Goal: Task Accomplishment & Management: Manage account settings

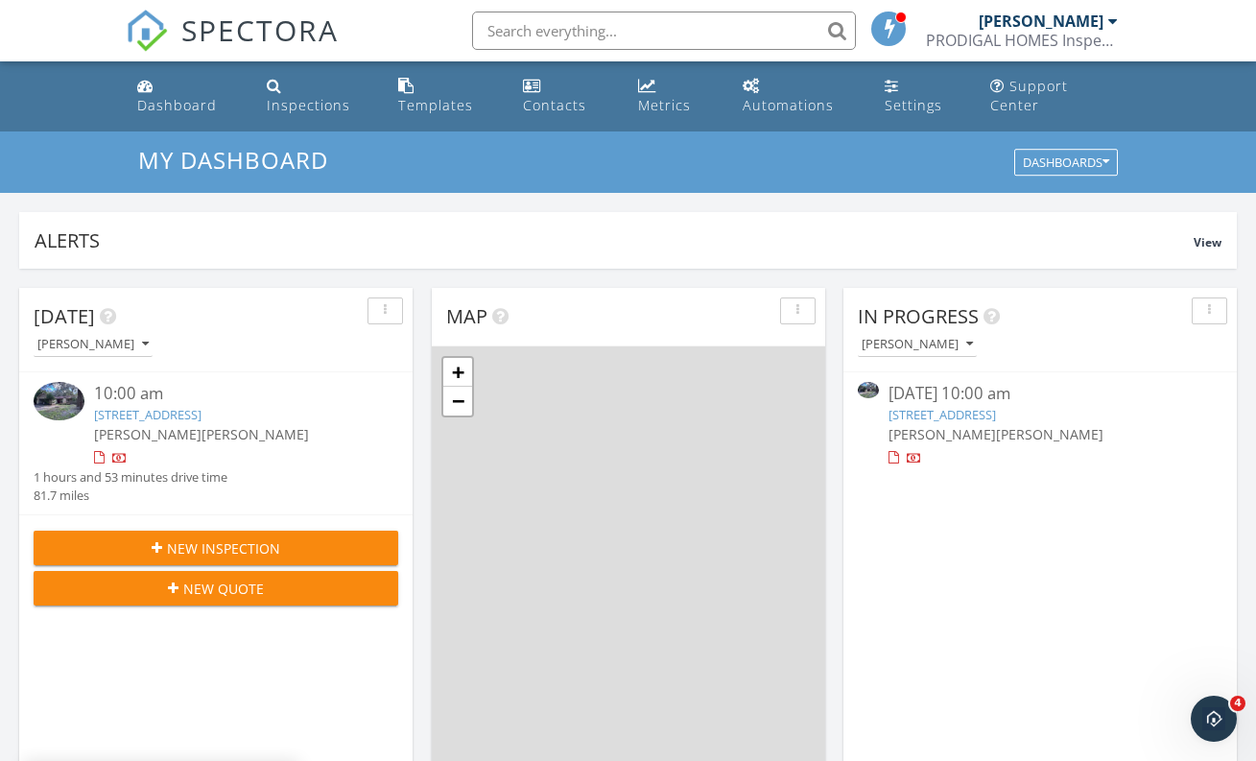
scroll to position [1762, 1271]
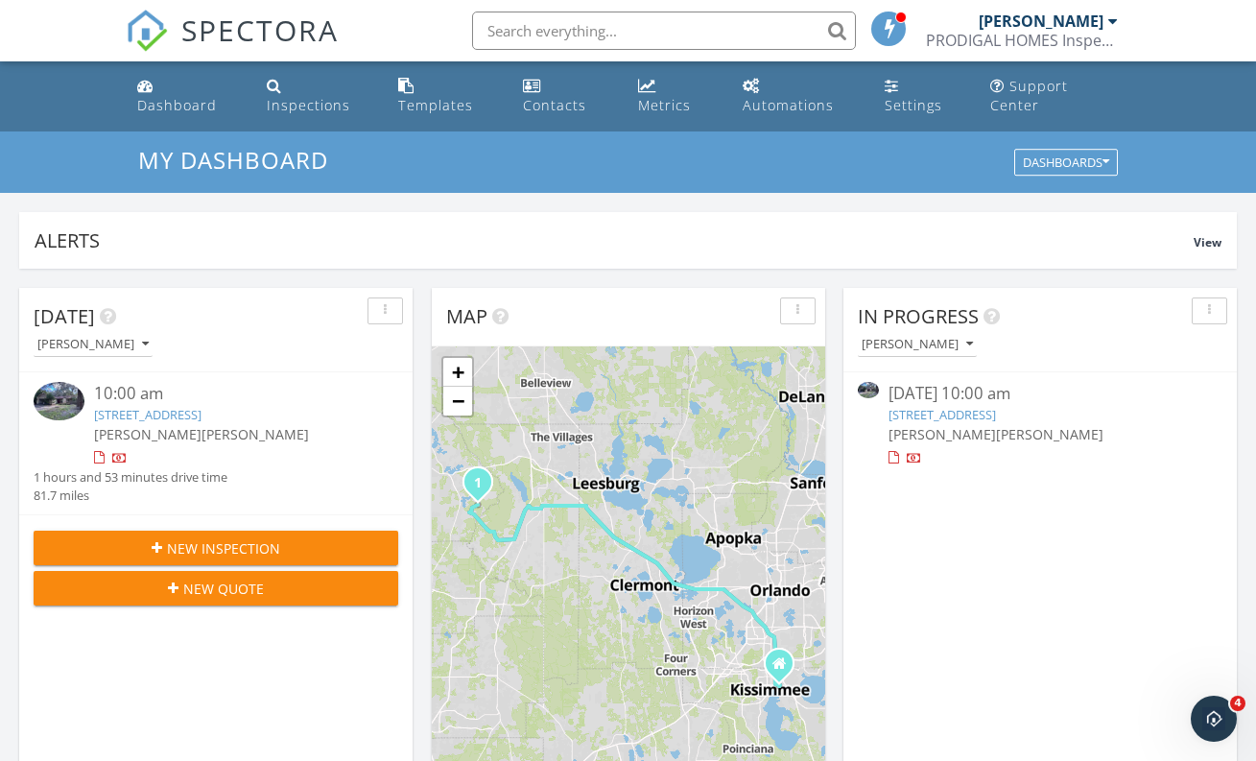
click at [201, 414] on link "[STREET_ADDRESS]" at bounding box center [147, 414] width 107 height 17
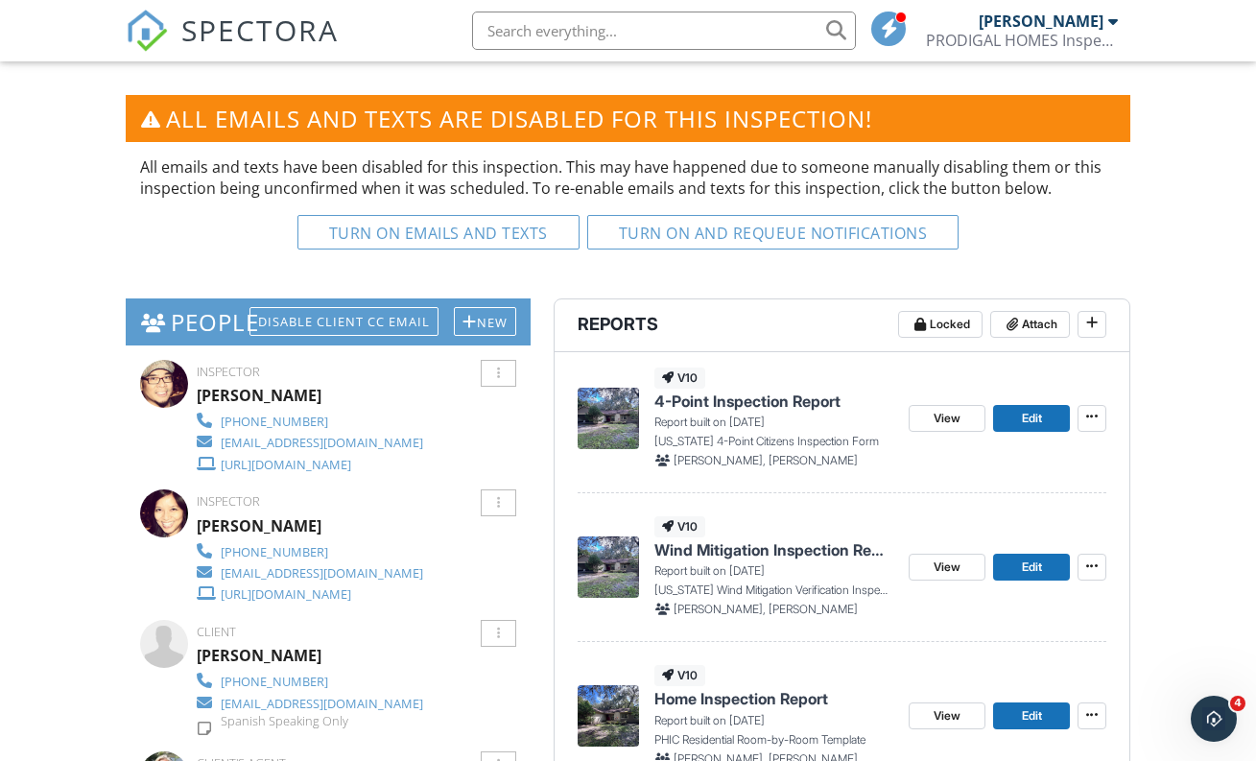
scroll to position [526, 0]
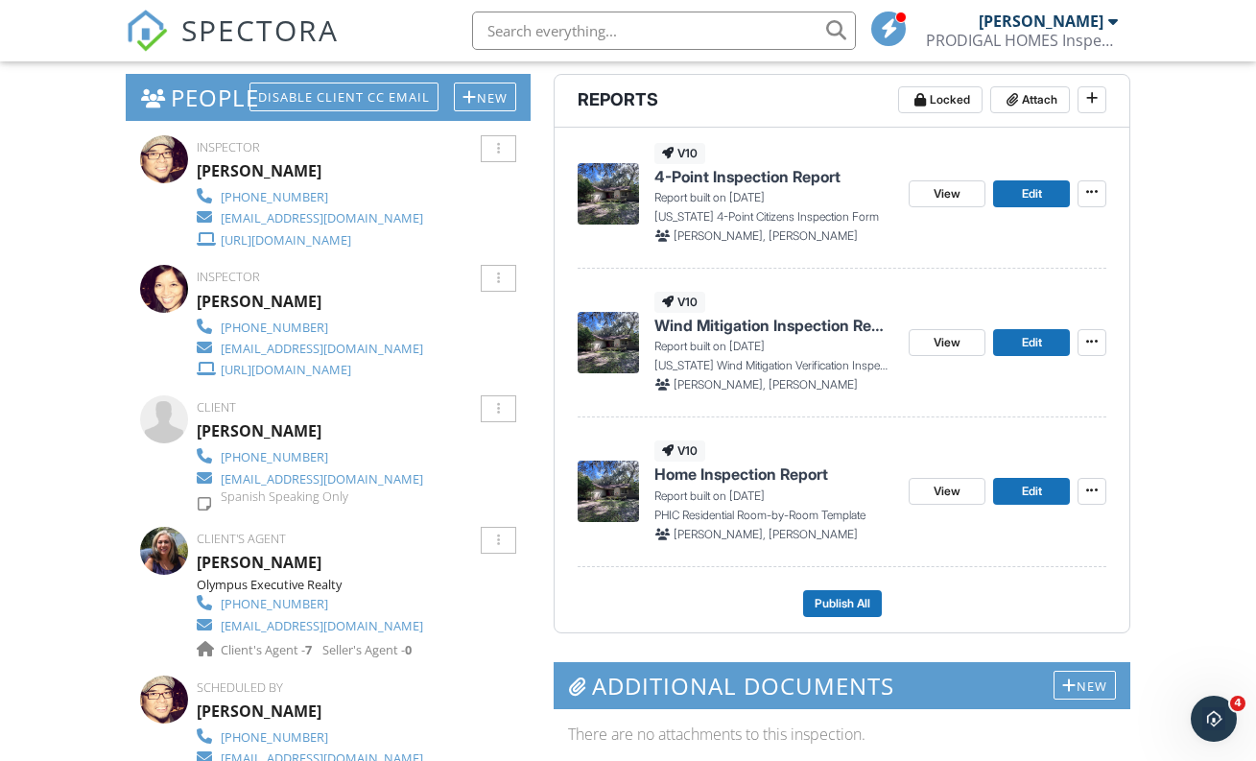
scroll to position [695, 0]
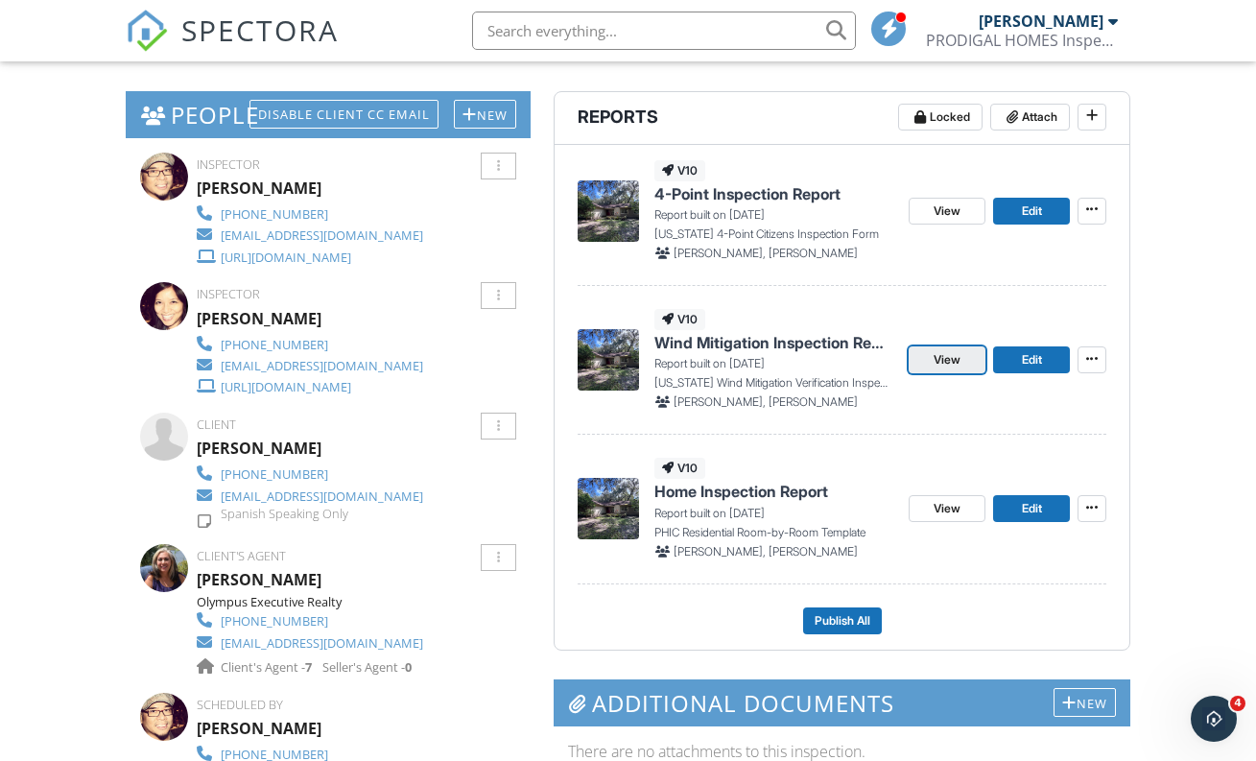
click at [955, 362] on span "View" at bounding box center [947, 359] width 27 height 19
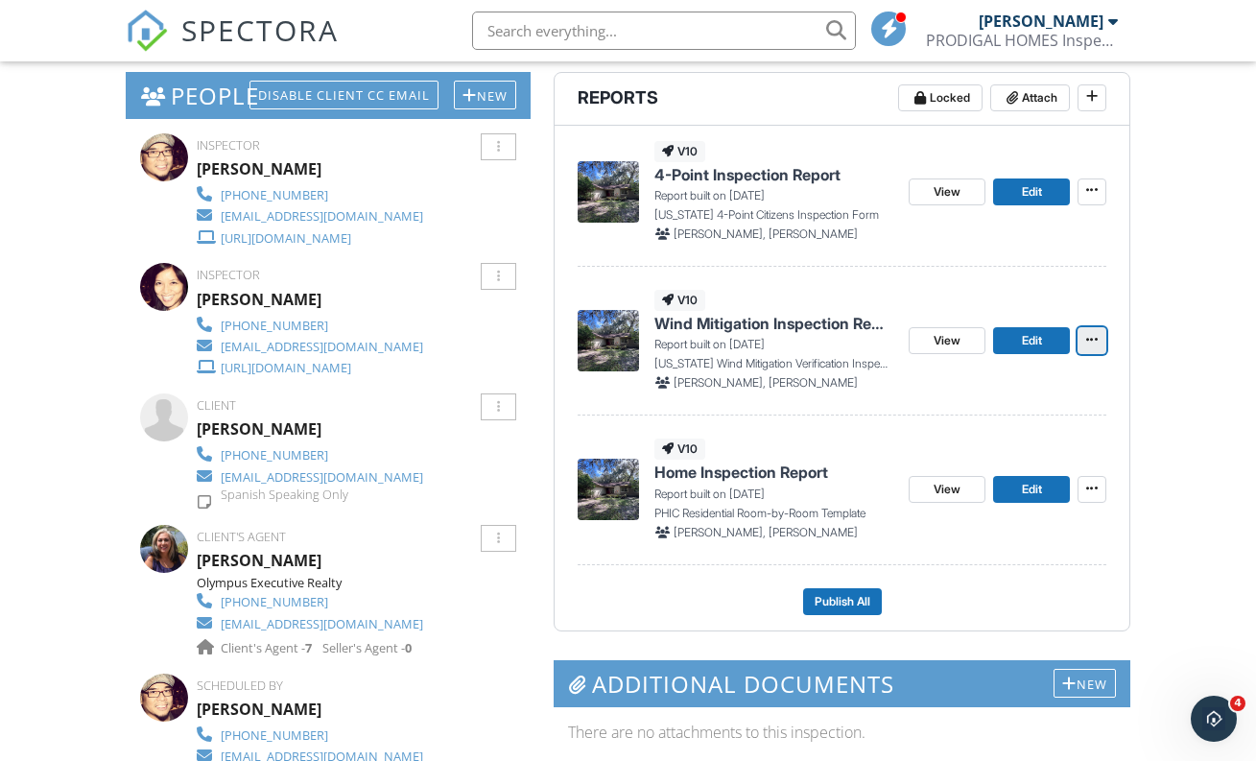
click at [1095, 339] on icon at bounding box center [1092, 339] width 12 height 13
click at [980, 485] on span "Delete Report" at bounding box center [978, 482] width 84 height 20
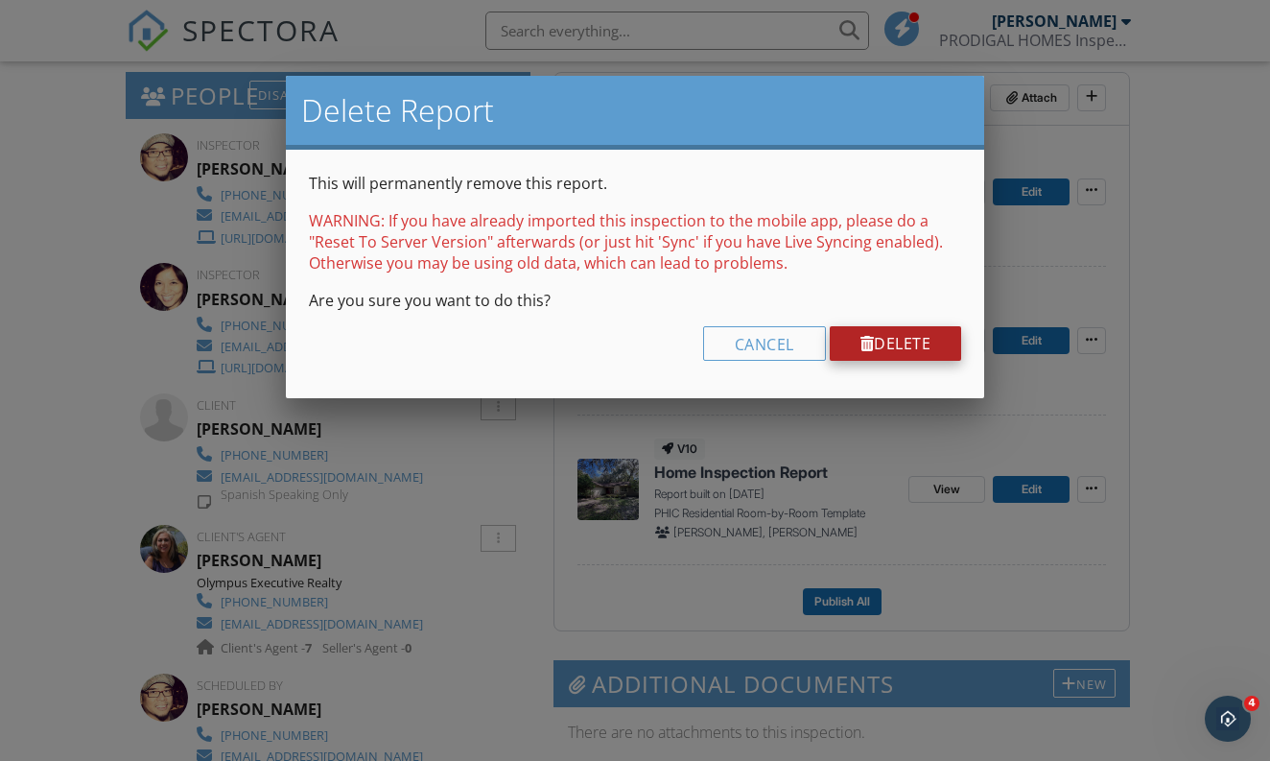
click at [922, 344] on link "Delete" at bounding box center [896, 343] width 132 height 35
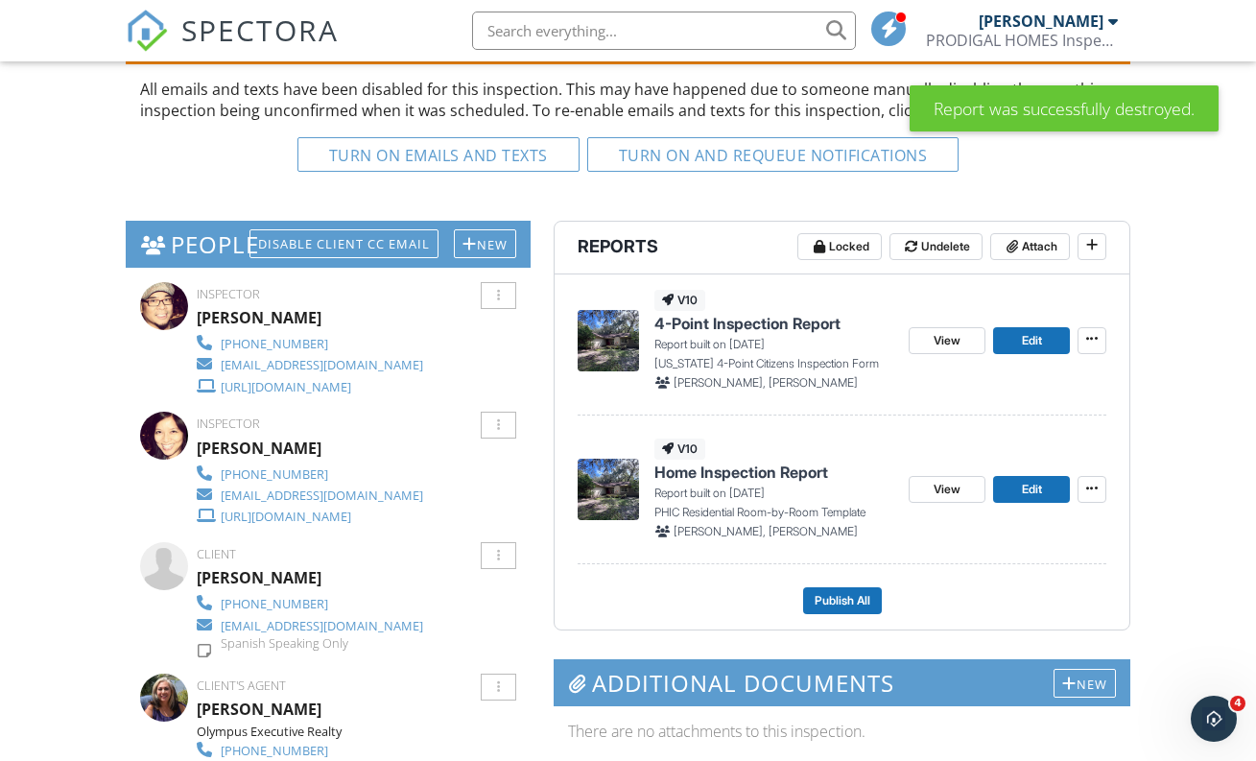
scroll to position [587, 0]
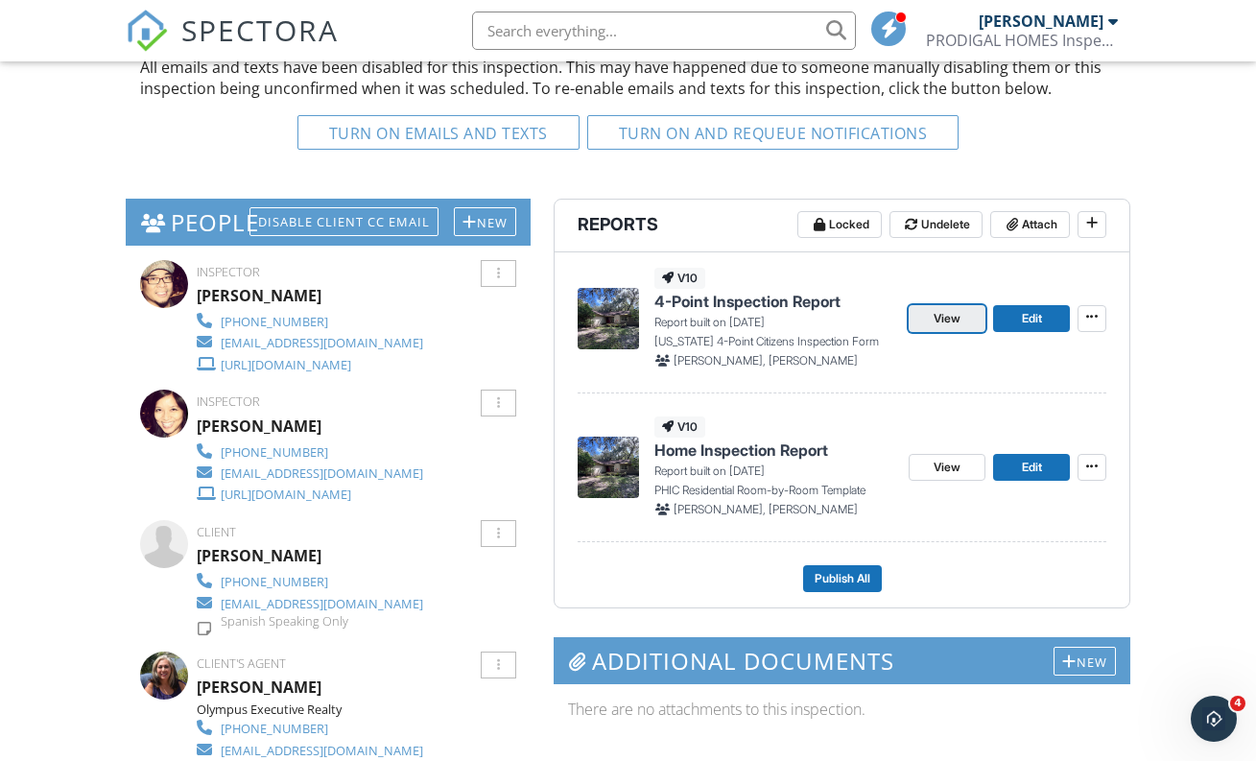
click at [936, 319] on span "View" at bounding box center [947, 318] width 27 height 19
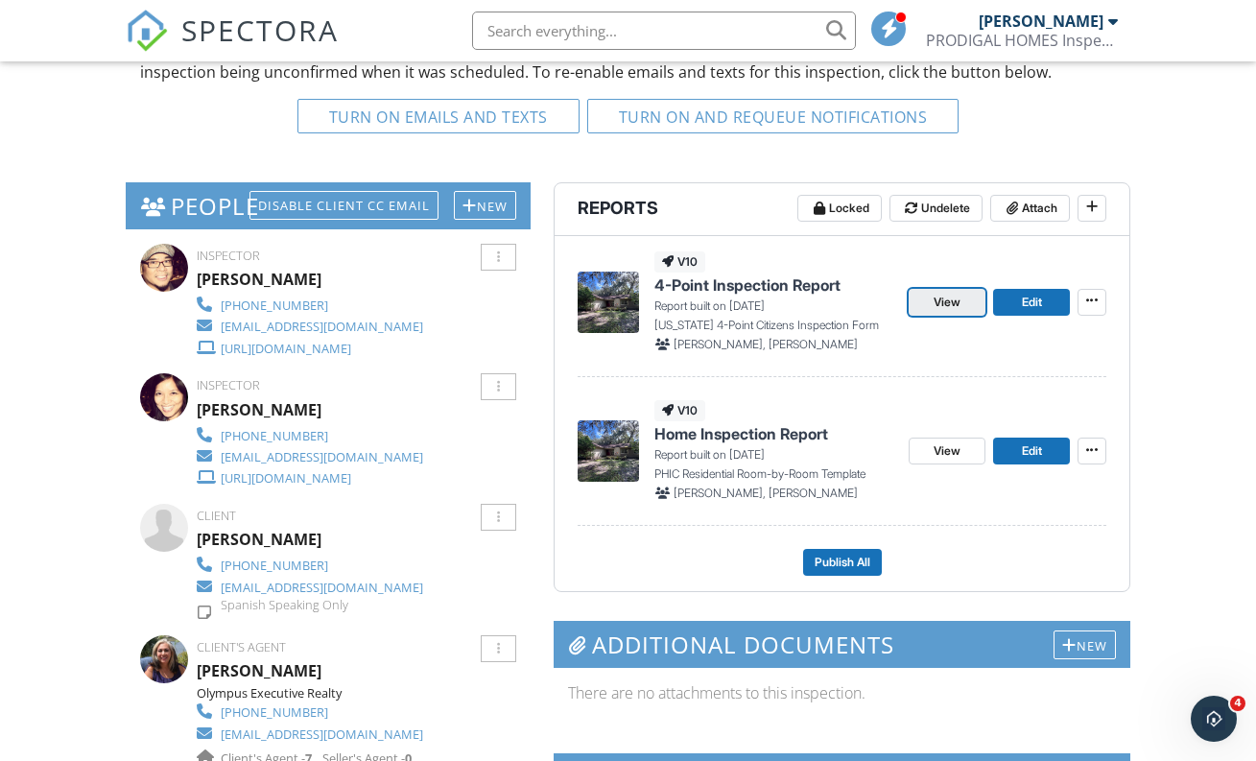
click at [956, 308] on span "View" at bounding box center [947, 302] width 27 height 19
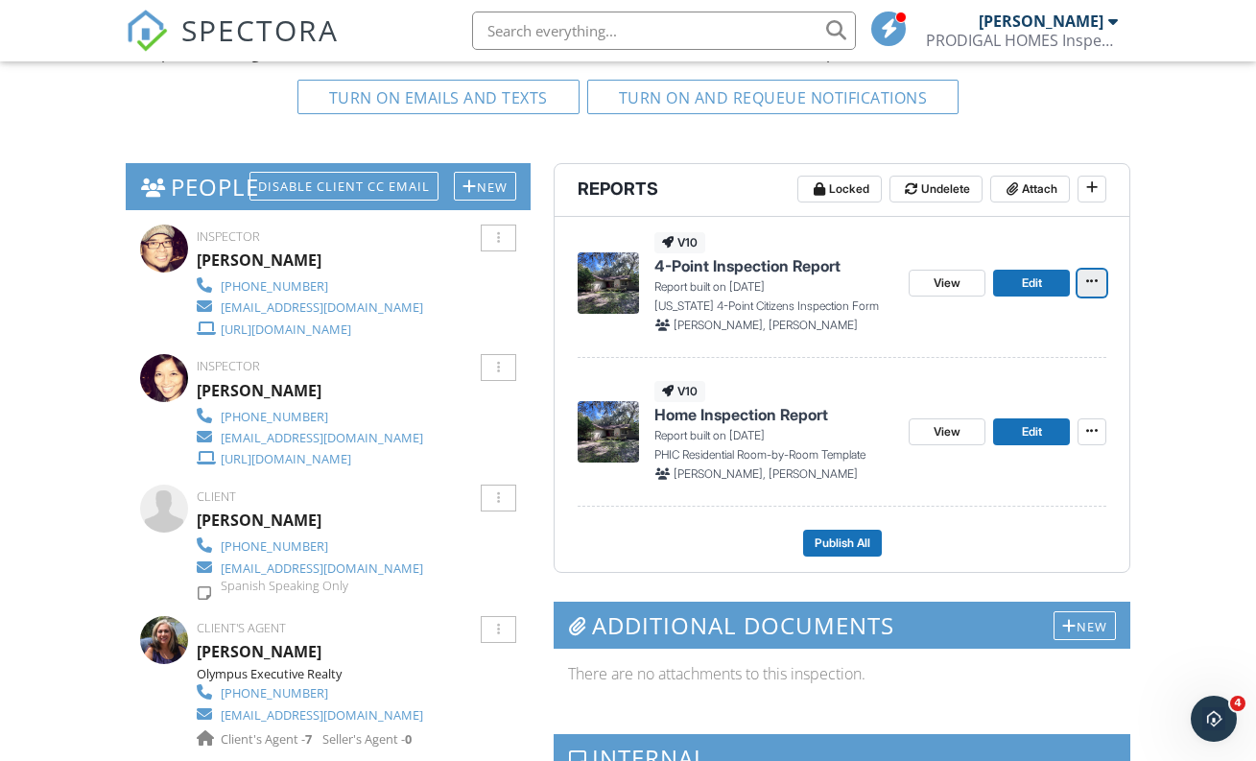
click at [1090, 283] on icon at bounding box center [1092, 280] width 12 height 13
click at [967, 420] on span "Delete Report" at bounding box center [978, 424] width 84 height 20
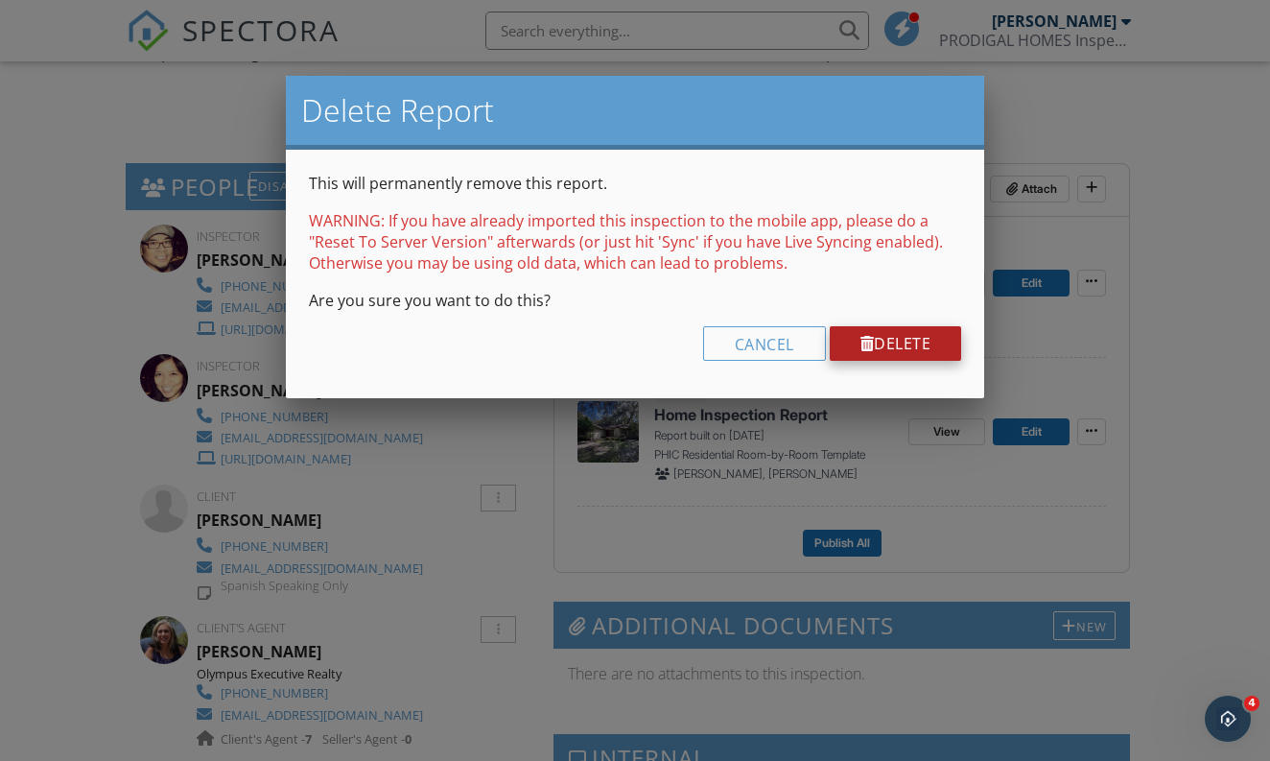
click at [919, 343] on link "Delete" at bounding box center [896, 343] width 132 height 35
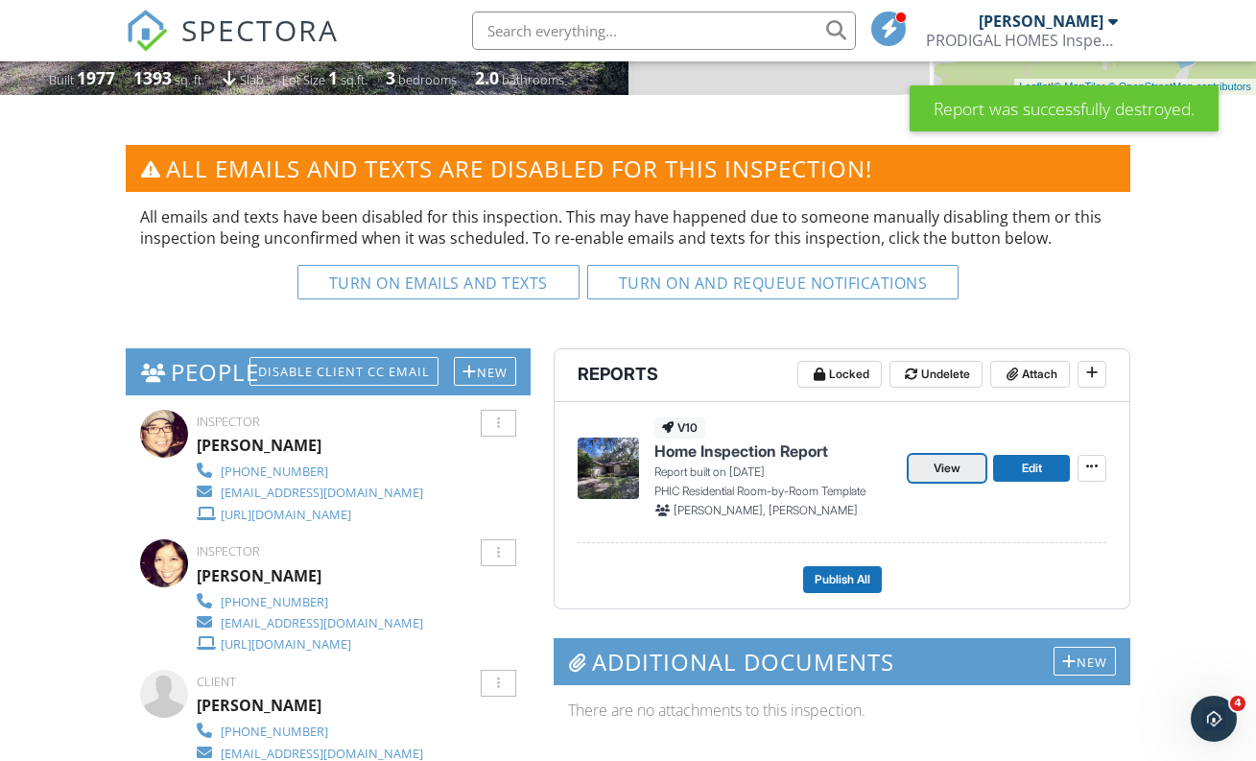
click at [958, 473] on span "View" at bounding box center [947, 468] width 27 height 19
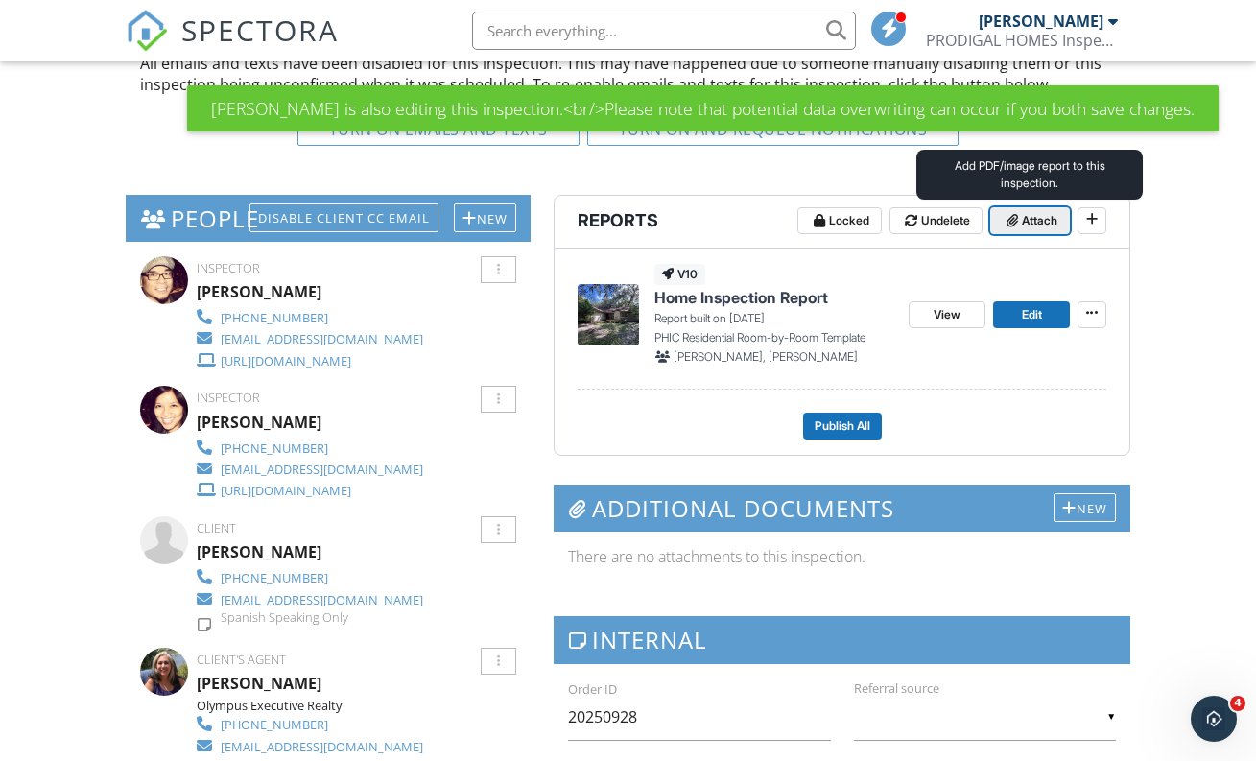
click at [1027, 223] on span "Attach" at bounding box center [1039, 220] width 35 height 19
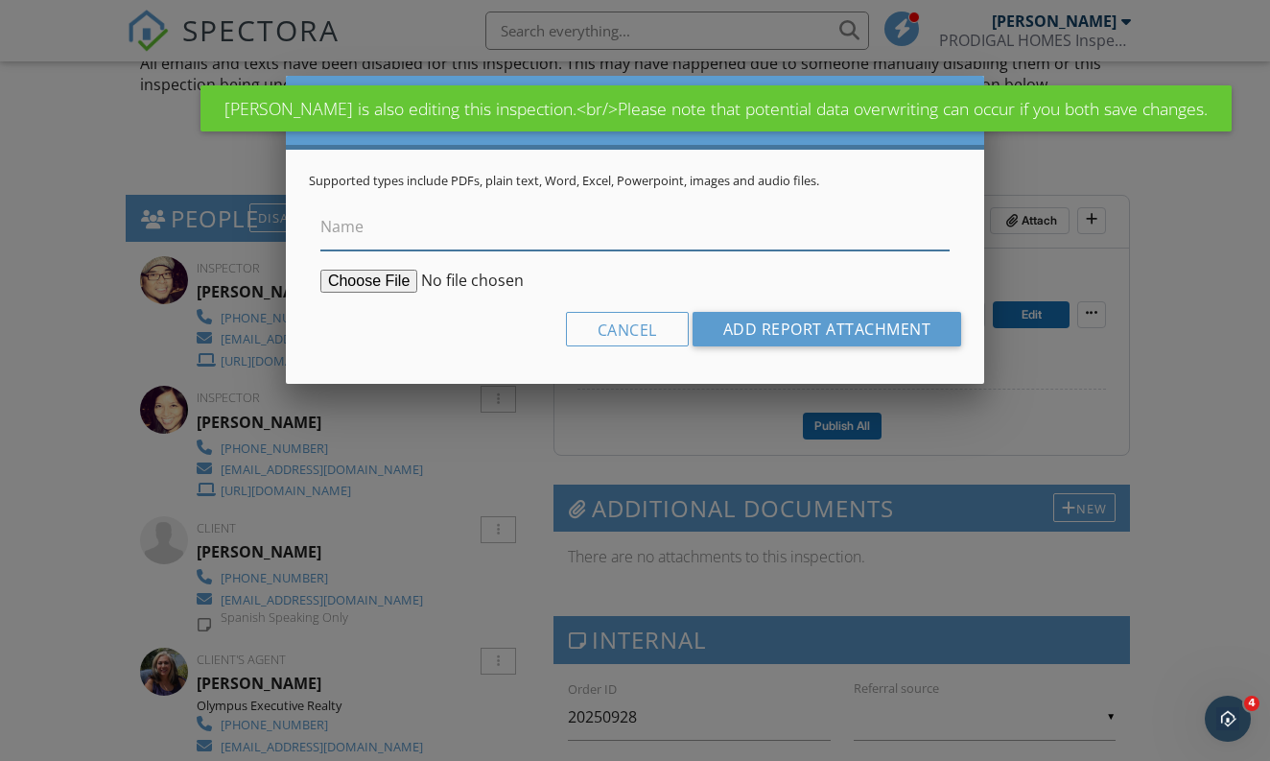
click at [370, 234] on input "Name" at bounding box center [634, 226] width 629 height 47
click at [370, 242] on input "Name" at bounding box center [634, 226] width 629 height 47
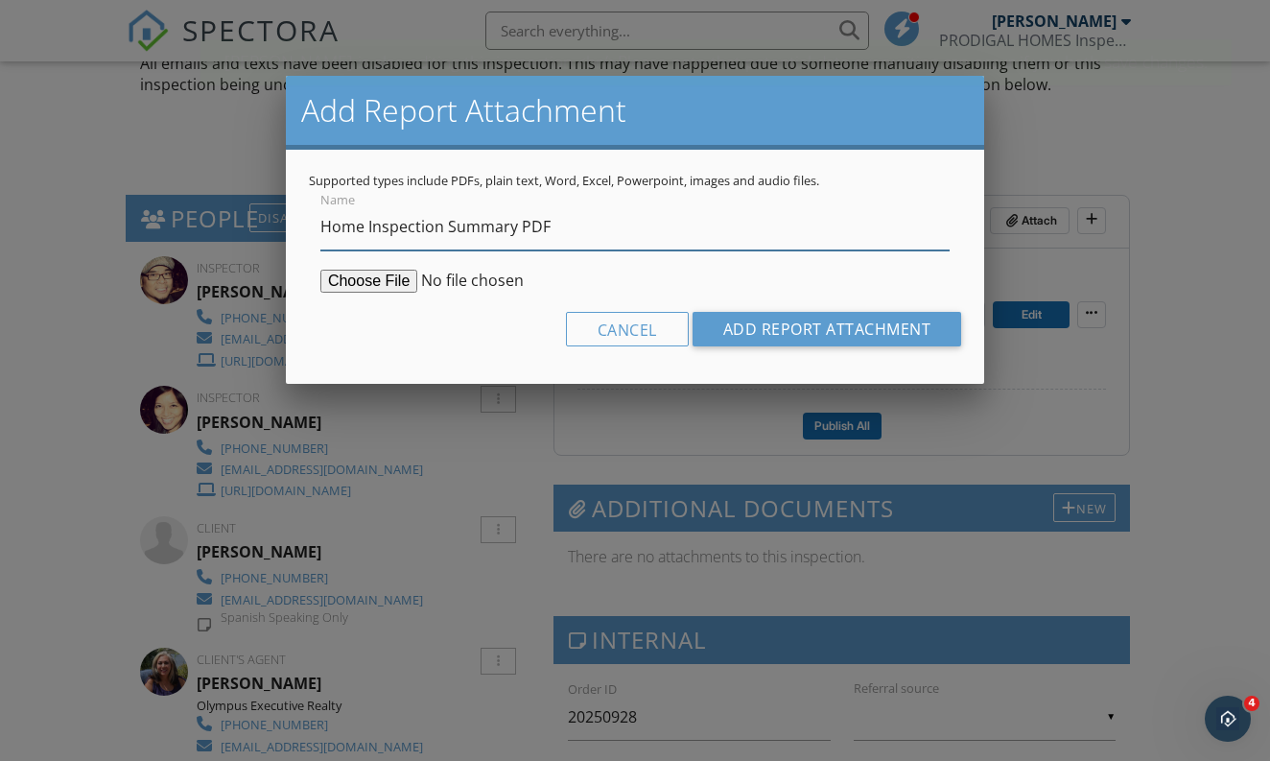
type input "Home Inspection Summary PDF"
click at [368, 283] on input "file" at bounding box center [467, 281] width 294 height 23
type input "C:\fakepath\7283_S_Withlapopka_Dr___SUMMARY.pdf"
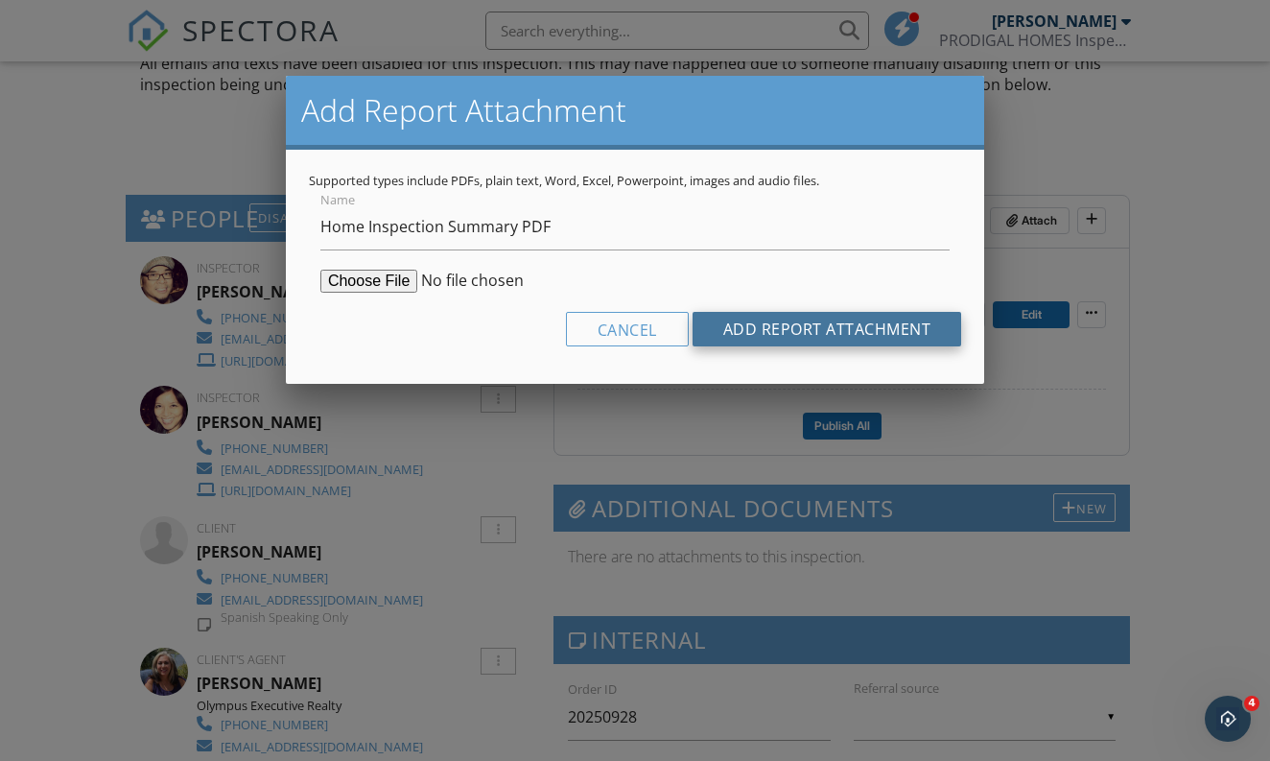
click at [788, 323] on input "Add Report Attachment" at bounding box center [828, 329] width 270 height 35
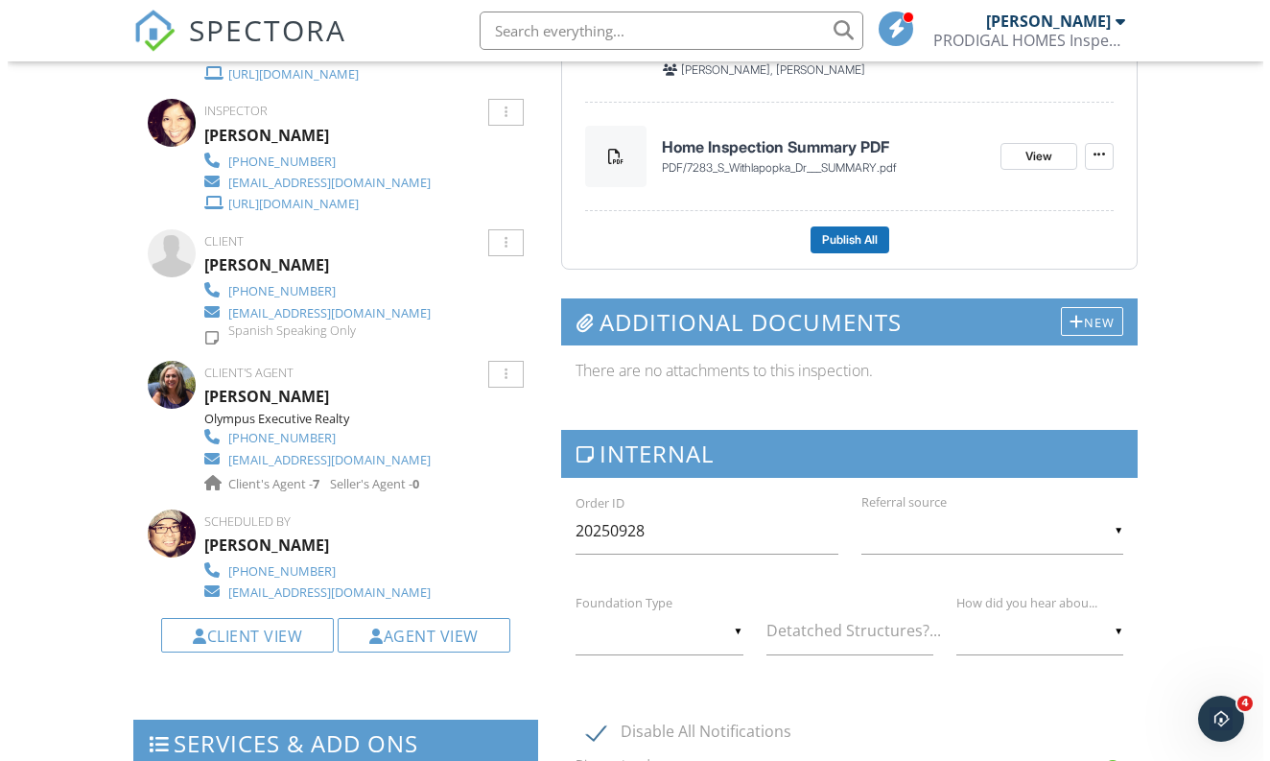
scroll to position [874, 0]
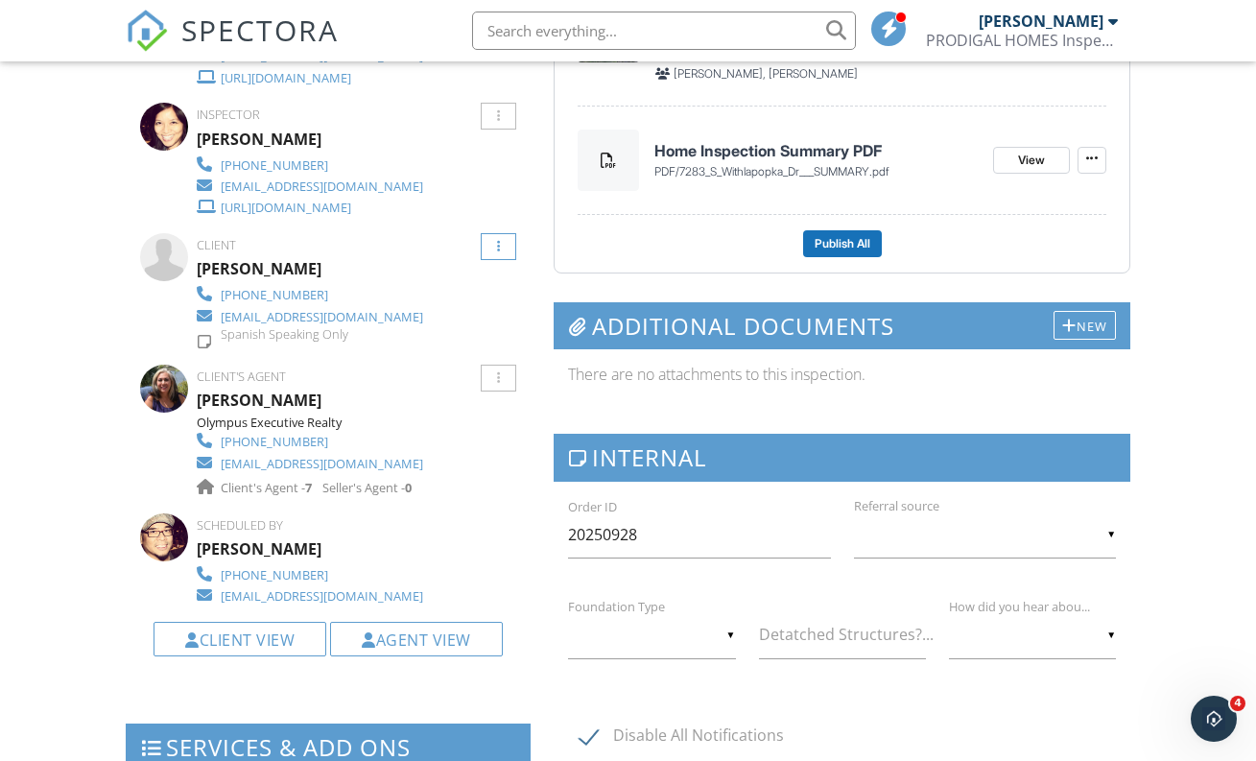
click at [500, 241] on div at bounding box center [498, 247] width 3 height 12
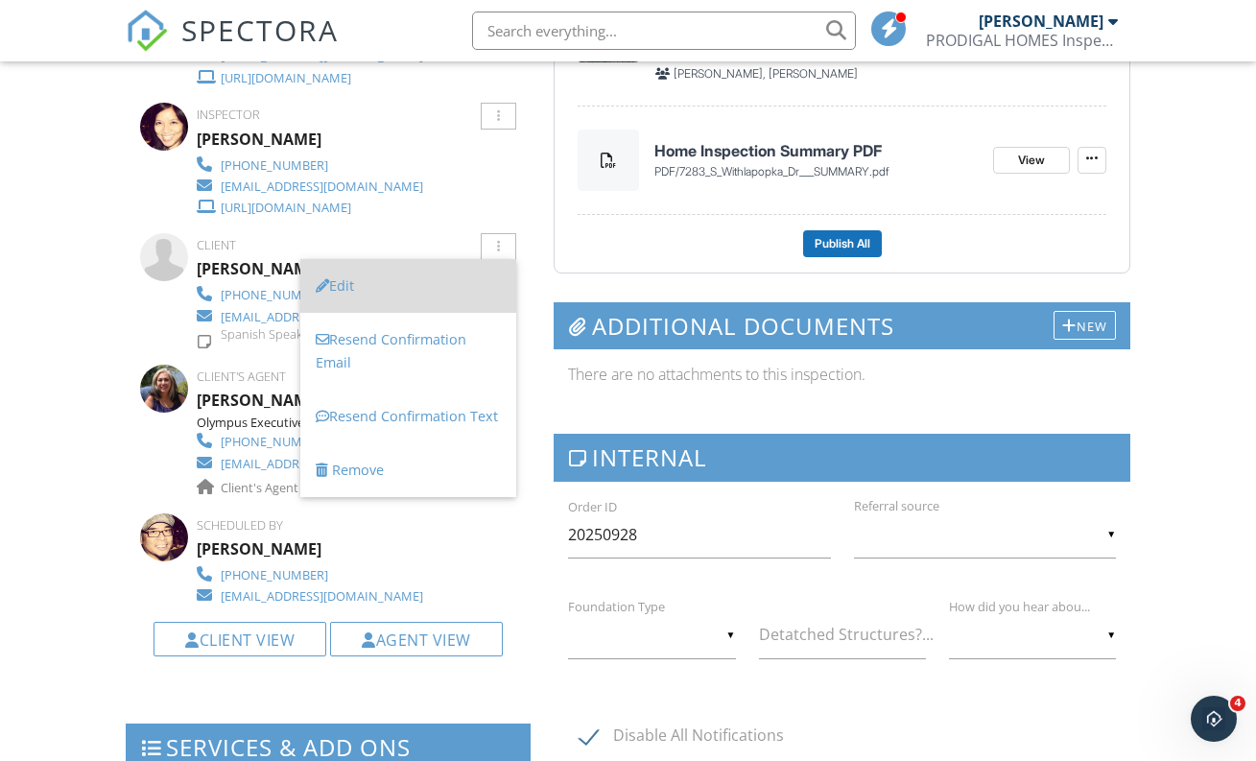
click at [462, 279] on li "Edit" at bounding box center [408, 286] width 216 height 54
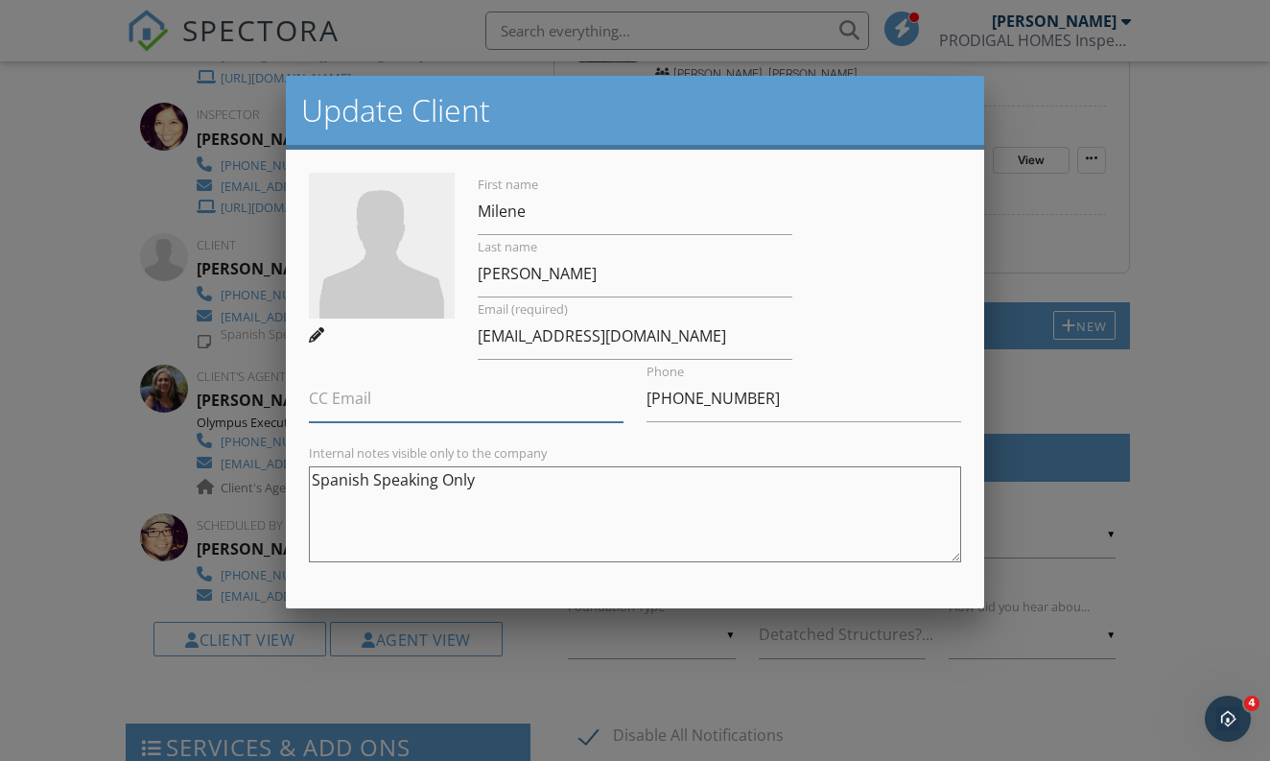
click at [495, 413] on input "CC Email" at bounding box center [466, 398] width 315 height 47
paste input "[EMAIL_ADDRESS][DOMAIN_NAME]"
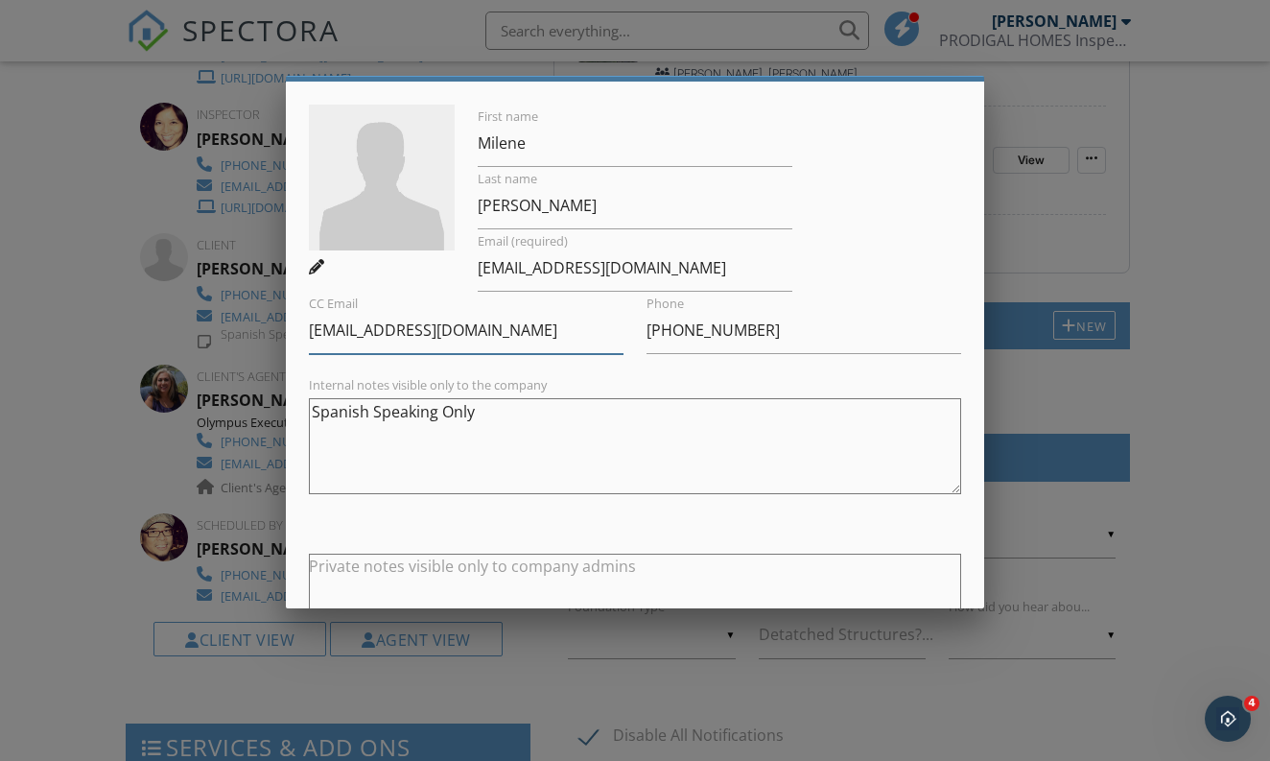
scroll to position [224, 0]
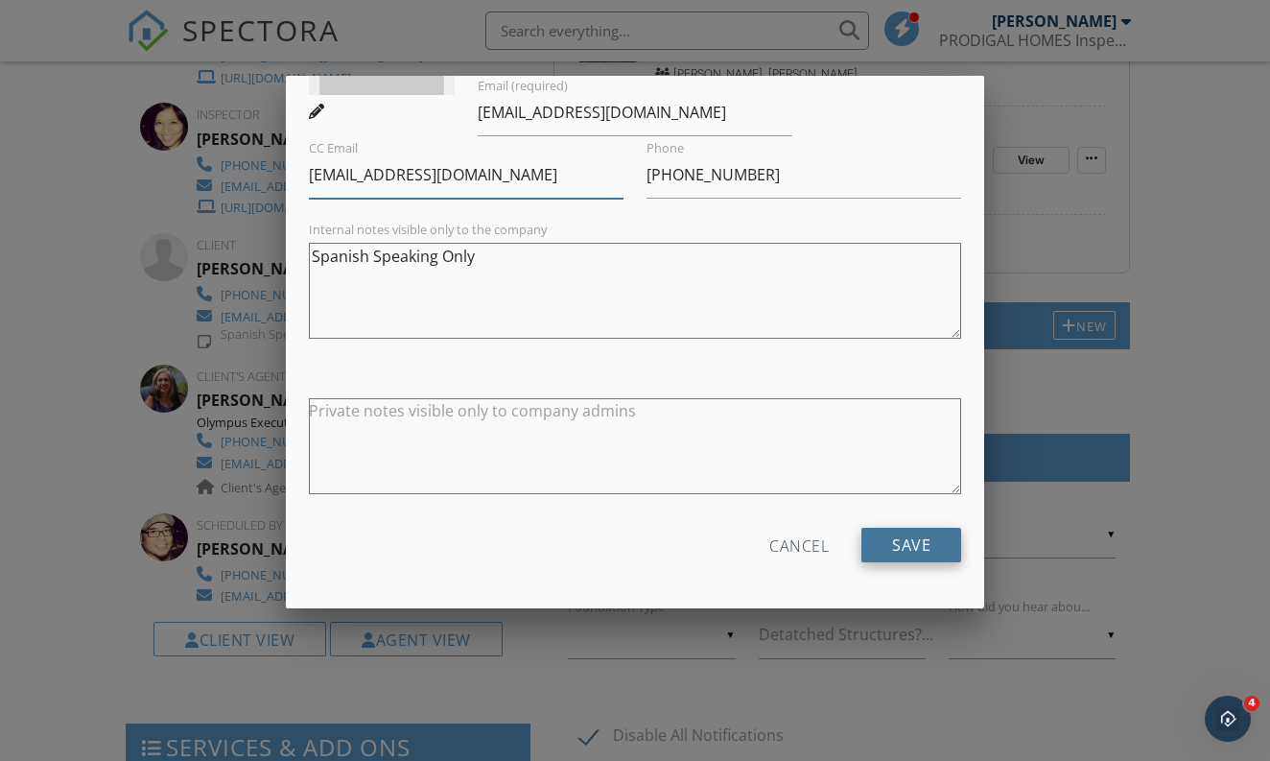
type input "[EMAIL_ADDRESS][DOMAIN_NAME]"
click at [892, 532] on input "Save" at bounding box center [912, 545] width 100 height 35
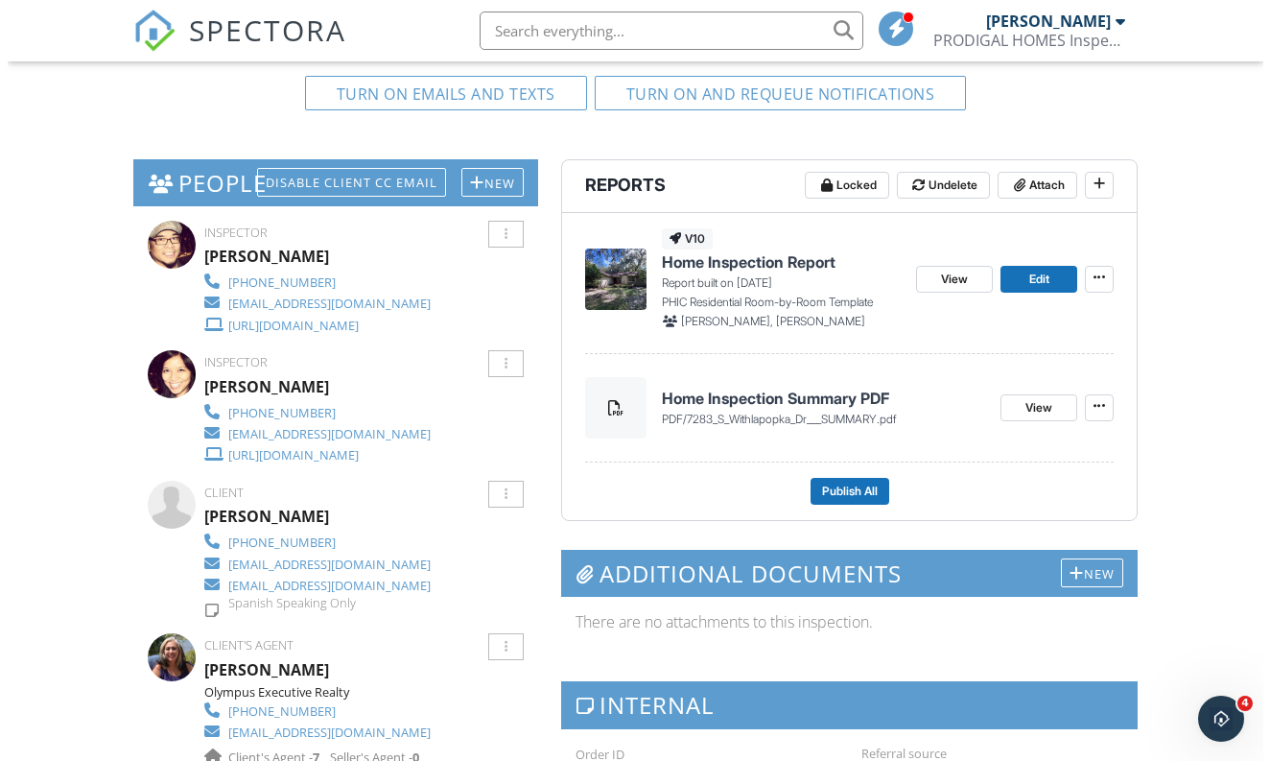
scroll to position [627, 0]
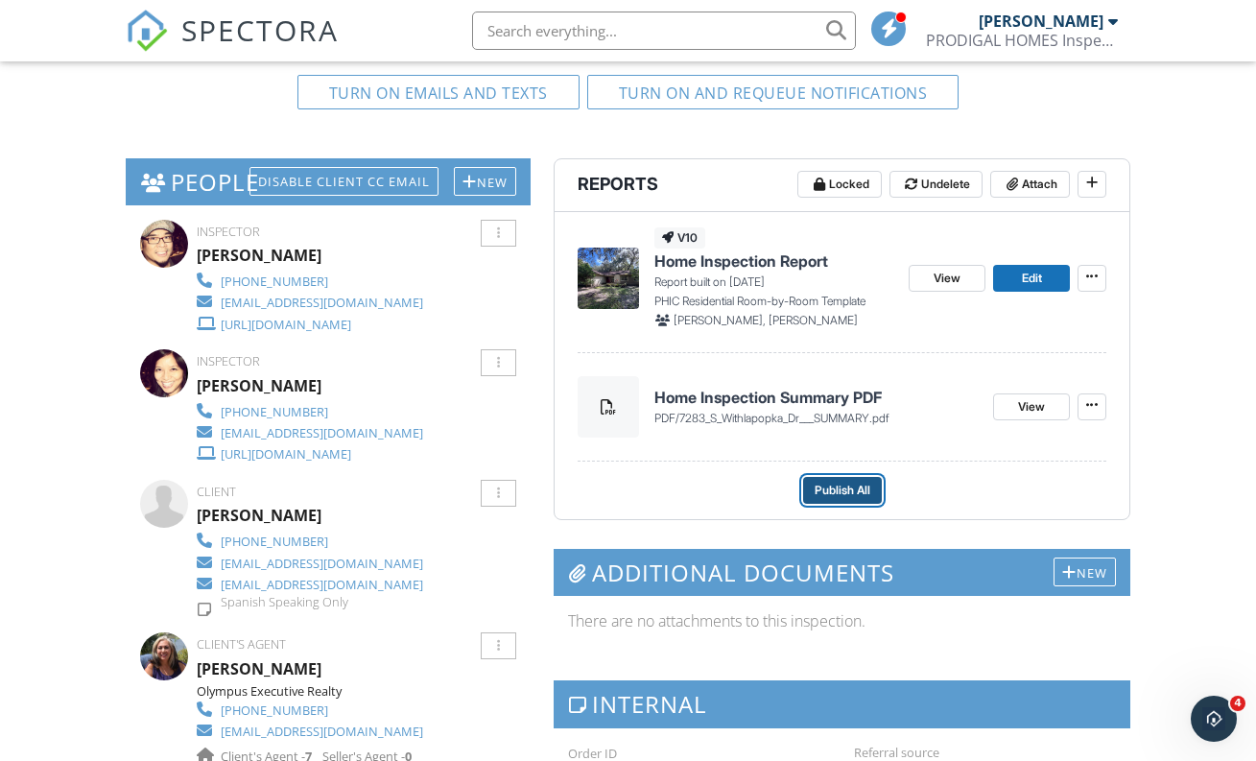
click at [867, 502] on button "Publish All" at bounding box center [842, 490] width 79 height 27
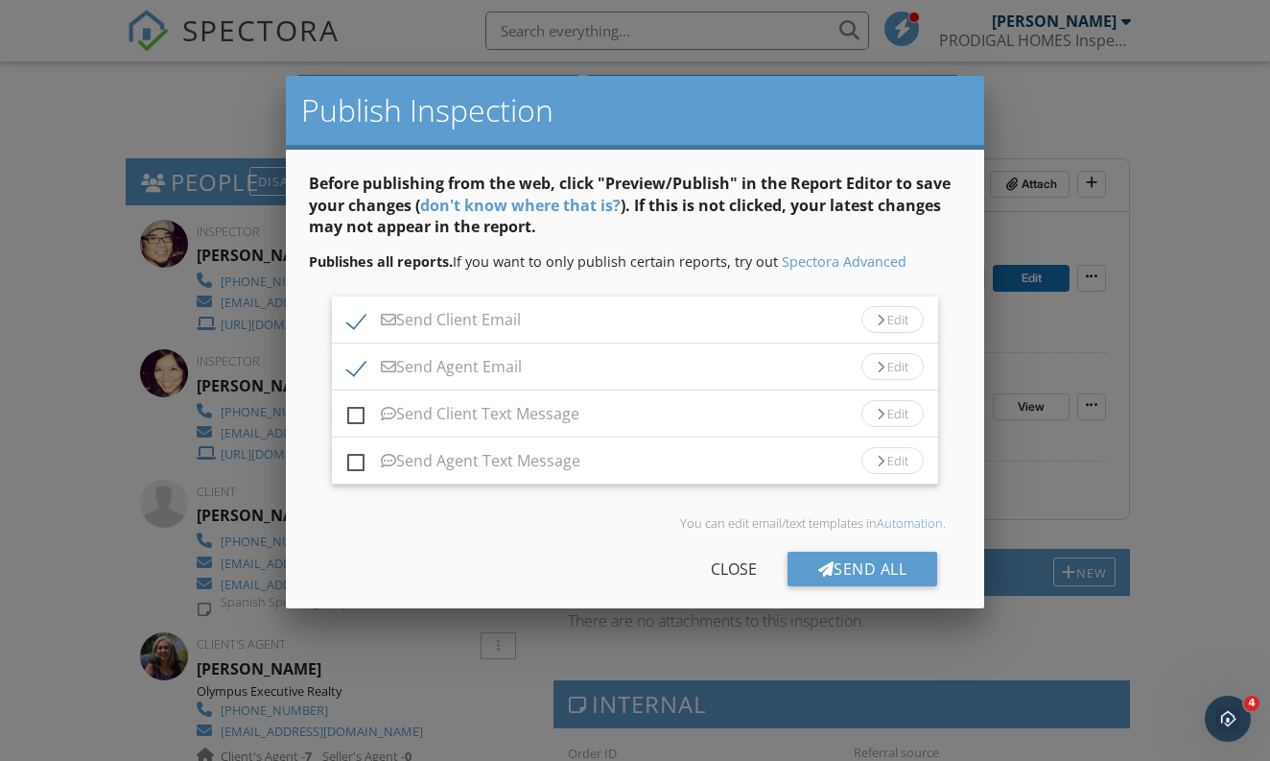
click at [360, 368] on label "Send Agent Email" at bounding box center [434, 370] width 175 height 24
checkbox input "false"
click at [877, 317] on div at bounding box center [881, 321] width 8 height 12
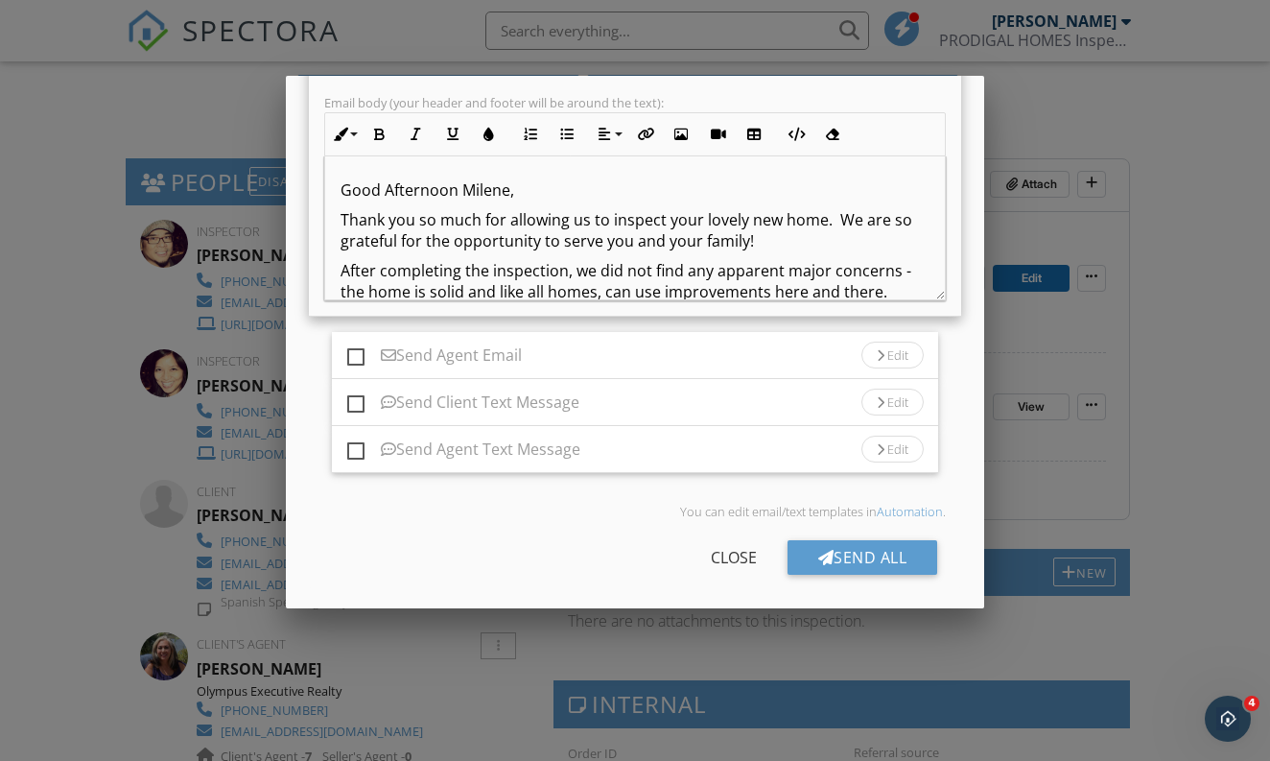
scroll to position [369, 0]
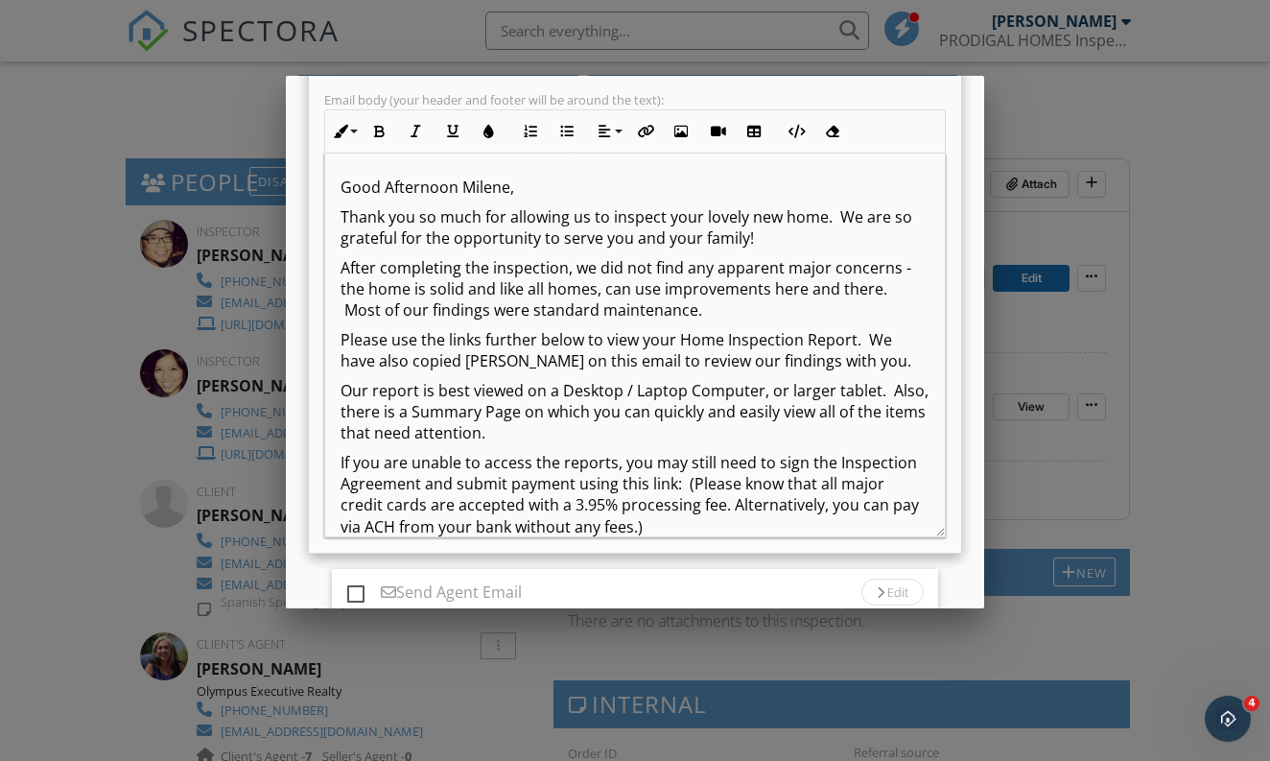
drag, startPoint x: 926, startPoint y: 295, endPoint x: 1013, endPoint y: 535, distance: 256.2
click at [946, 535] on div "Good Afternoon Milene, Thank you so much for allowing us to inspect your lovely…" at bounding box center [635, 346] width 622 height 384
click at [505, 188] on p "Good Afternoon Milene," at bounding box center [635, 187] width 589 height 21
click at [725, 217] on p "Thank you so much for allowing us to inspect your lovely new home. We are so gr…" at bounding box center [635, 227] width 589 height 43
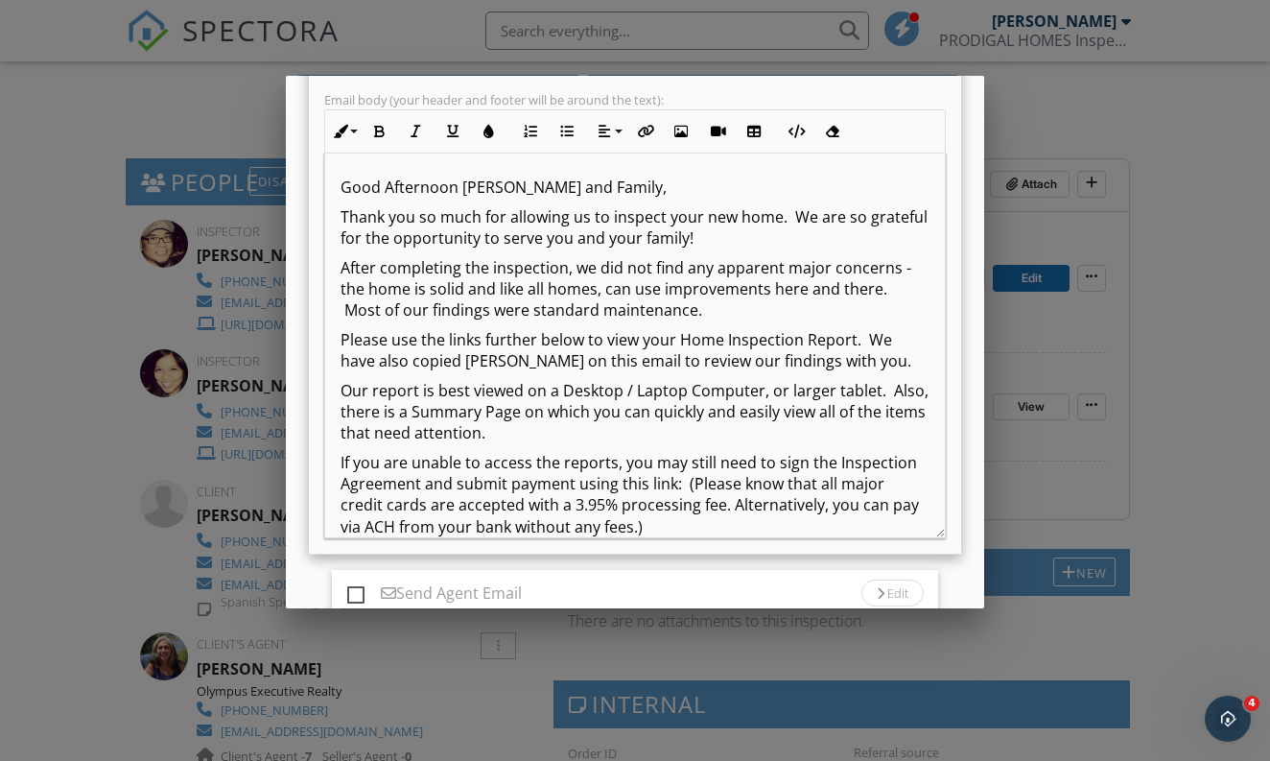
click at [806, 232] on p "Thank you so much for allowing us to inspect your new home. We are so grateful …" at bounding box center [635, 227] width 589 height 43
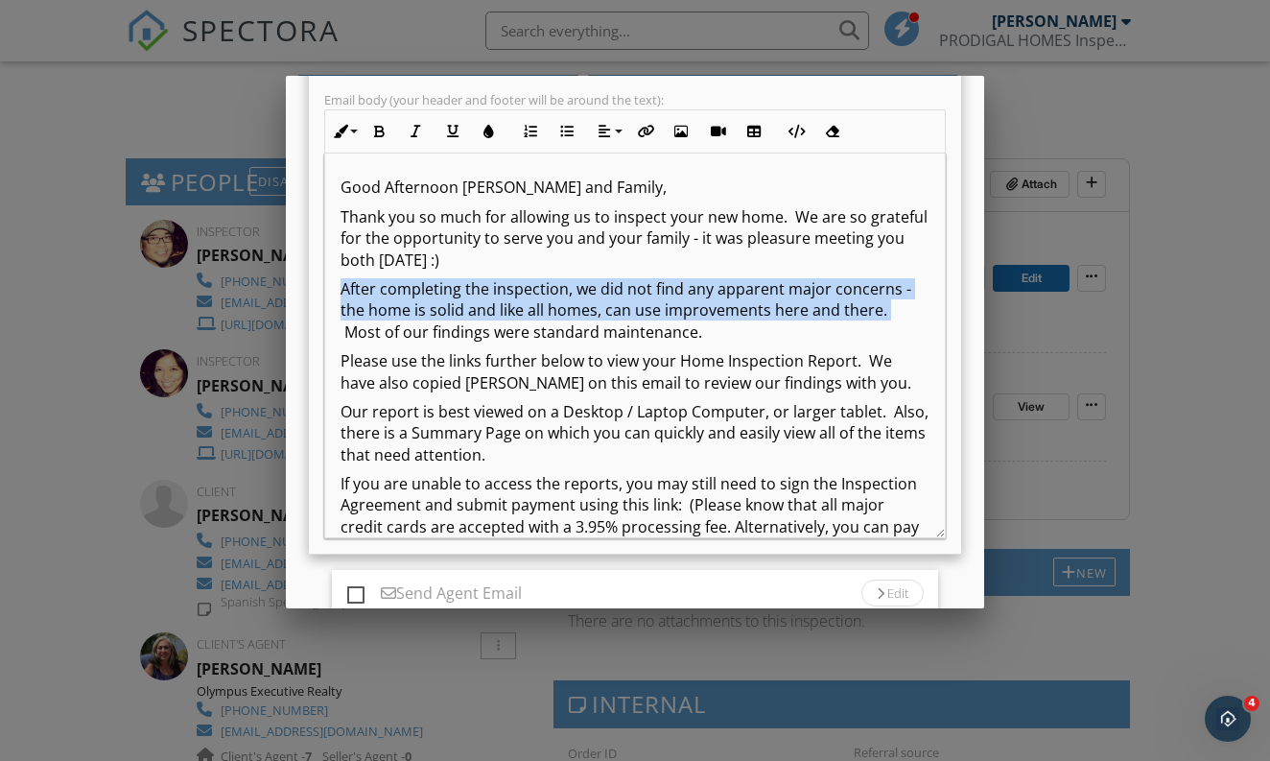
drag, startPoint x: 339, startPoint y: 285, endPoint x: 933, endPoint y: 307, distance: 594.3
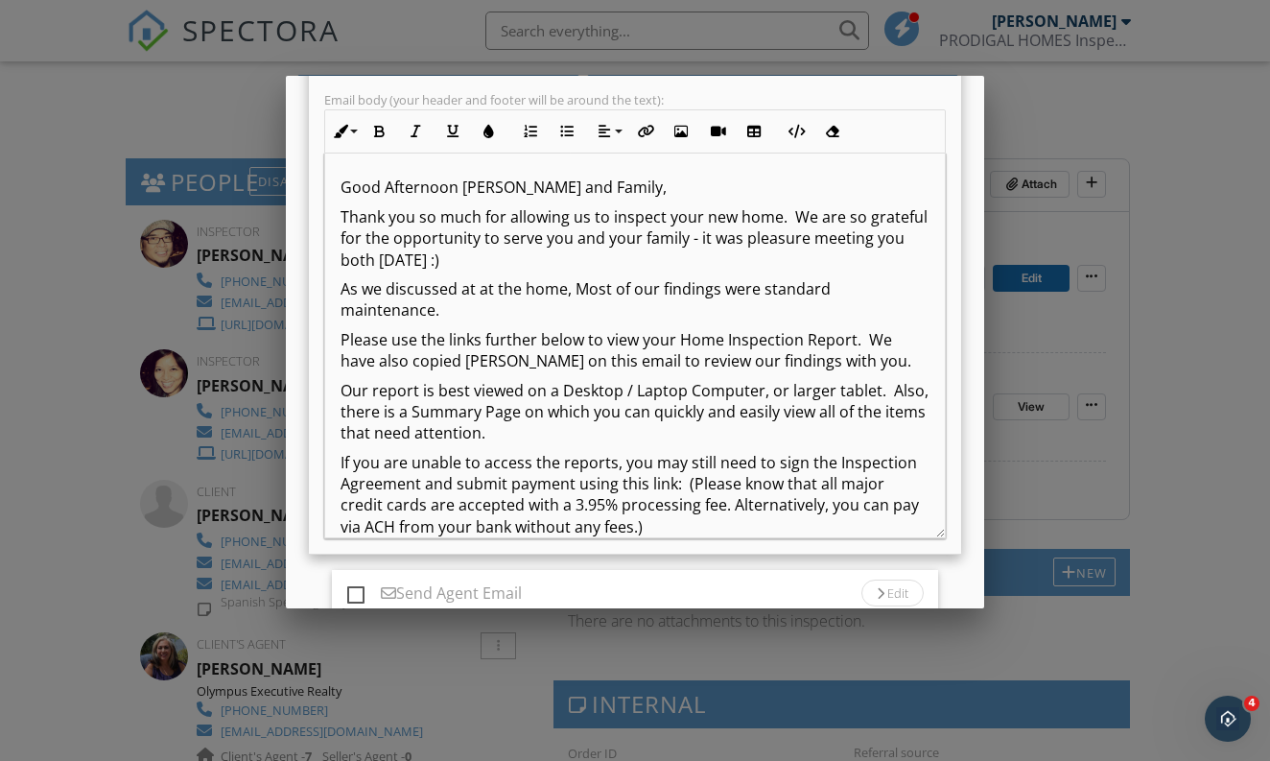
click at [467, 293] on p "As we discussed at at the home, Most of our findings were standard maintenance." at bounding box center [635, 299] width 589 height 43
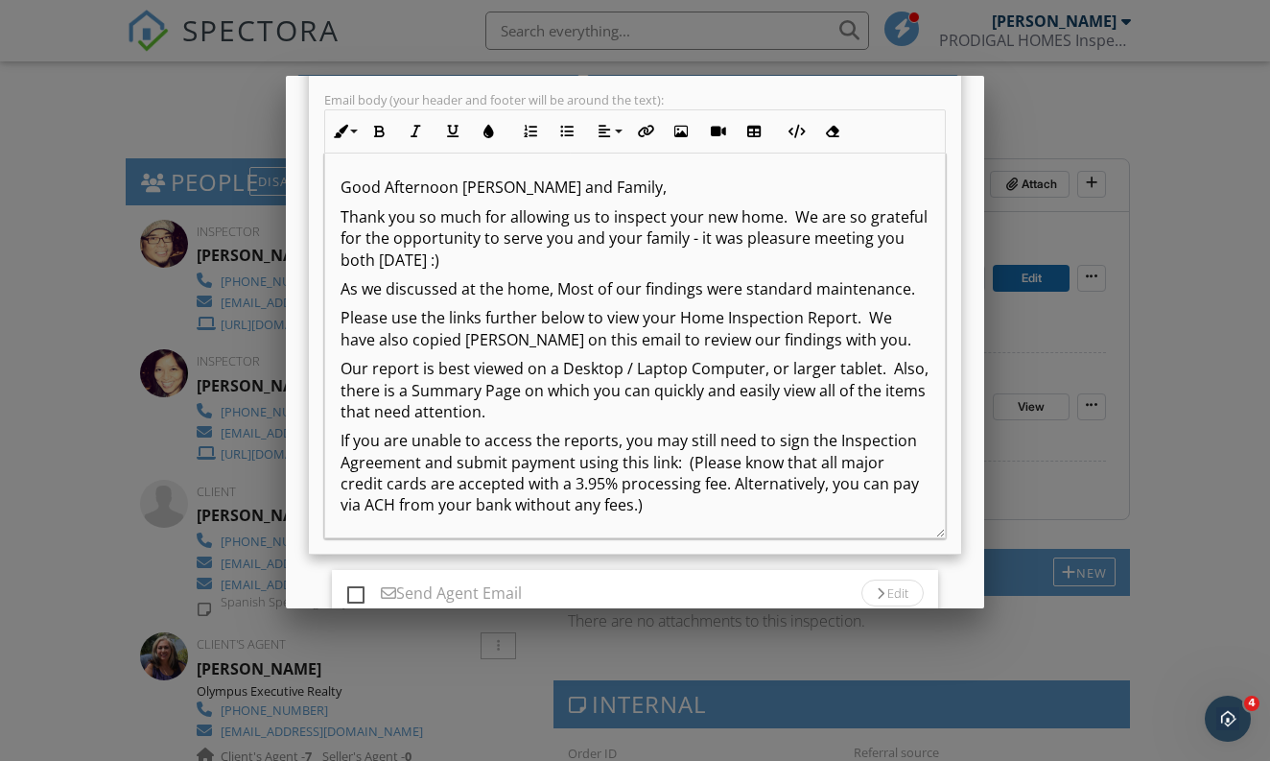
click at [545, 293] on p "As we discussed at the home, Most of our findings were standard maintenance." at bounding box center [635, 288] width 589 height 21
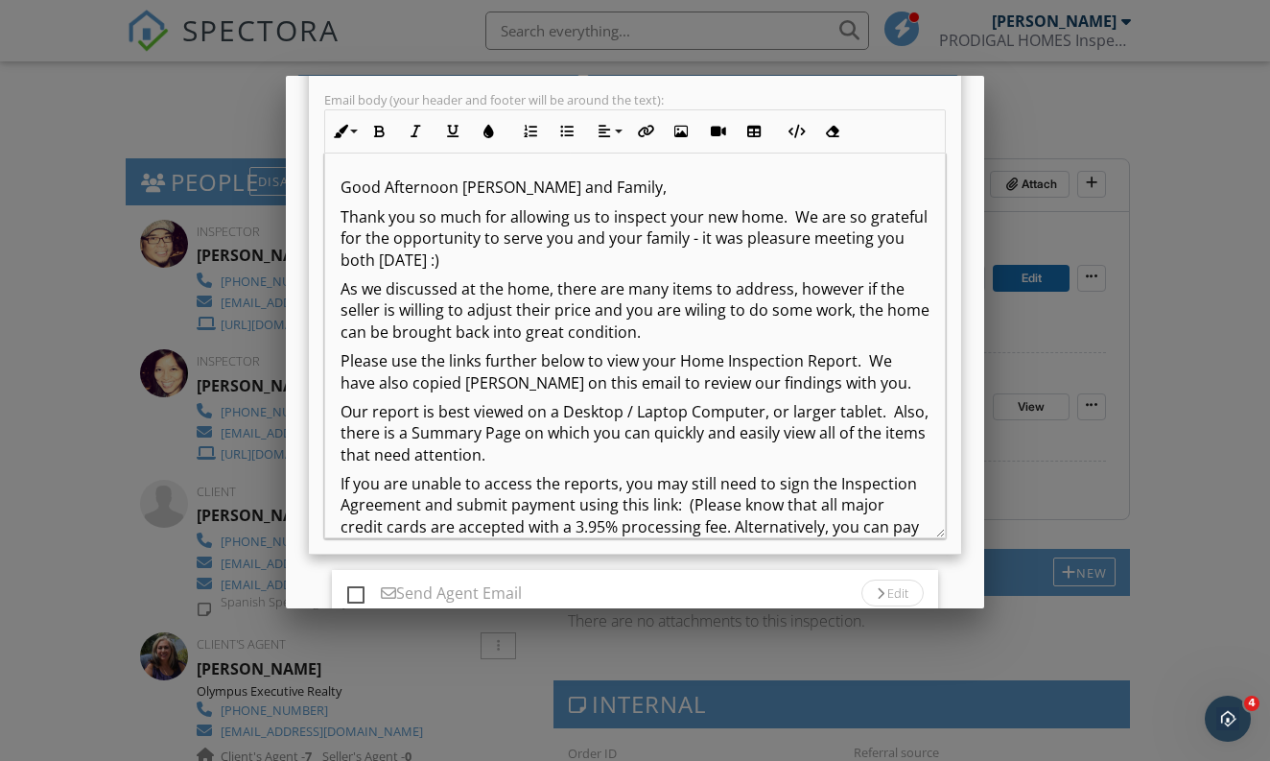
click at [810, 315] on p "As we discussed at the home, there are many items to address, however if the se…" at bounding box center [635, 310] width 589 height 64
click at [750, 335] on p "As we discussed at the home, there are many items to address, however if the se…" at bounding box center [635, 310] width 589 height 64
click at [540, 382] on p "Please use the links further below to view your Home Inspection Report. We have…" at bounding box center [635, 371] width 589 height 43
click at [712, 393] on p "Please use the links further below to view your Home Inspection Report. We have…" at bounding box center [635, 371] width 589 height 43
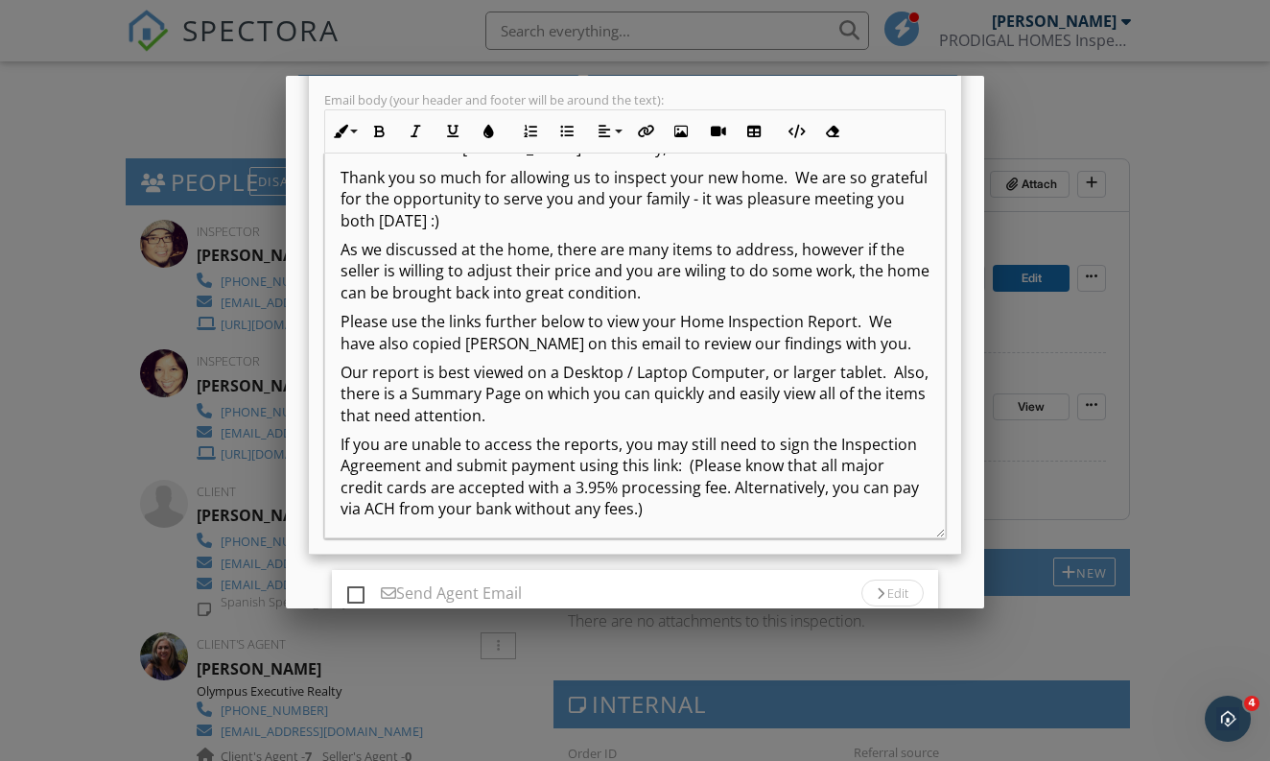
scroll to position [40, 0]
click at [567, 414] on p "Our report is best viewed on a Desktop / Laptop Computer, or larger tablet. Als…" at bounding box center [635, 393] width 589 height 64
click at [615, 425] on p "Our report is best viewed on a Desktop / Laptop Computer, or larger tablet. Als…" at bounding box center [635, 393] width 589 height 64
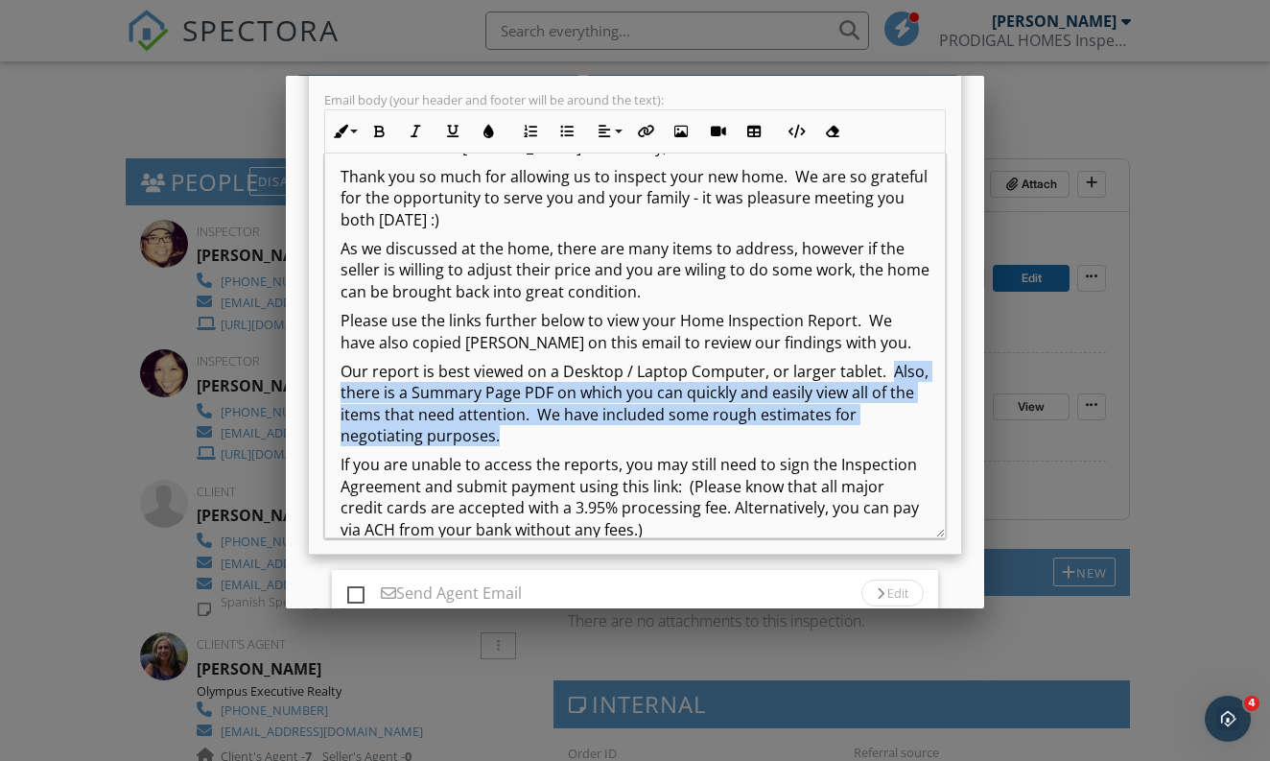
drag, startPoint x: 346, startPoint y: 414, endPoint x: 606, endPoint y: 452, distance: 262.8
click at [606, 447] on p "Our report is best viewed on a Desktop / Laptop Computer, or larger tablet. Als…" at bounding box center [635, 404] width 589 height 86
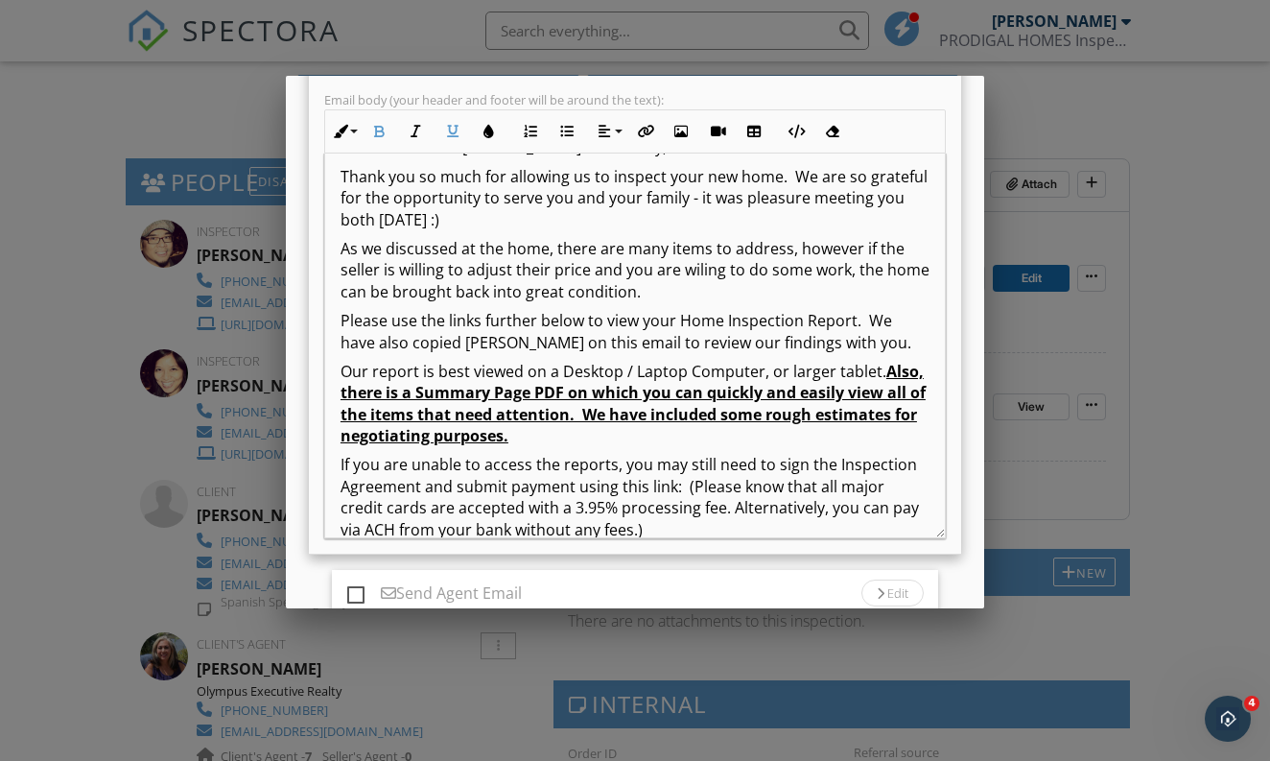
click at [708, 508] on p "If you are unable to access the reports, you may still need to sign the Inspect…" at bounding box center [635, 497] width 589 height 86
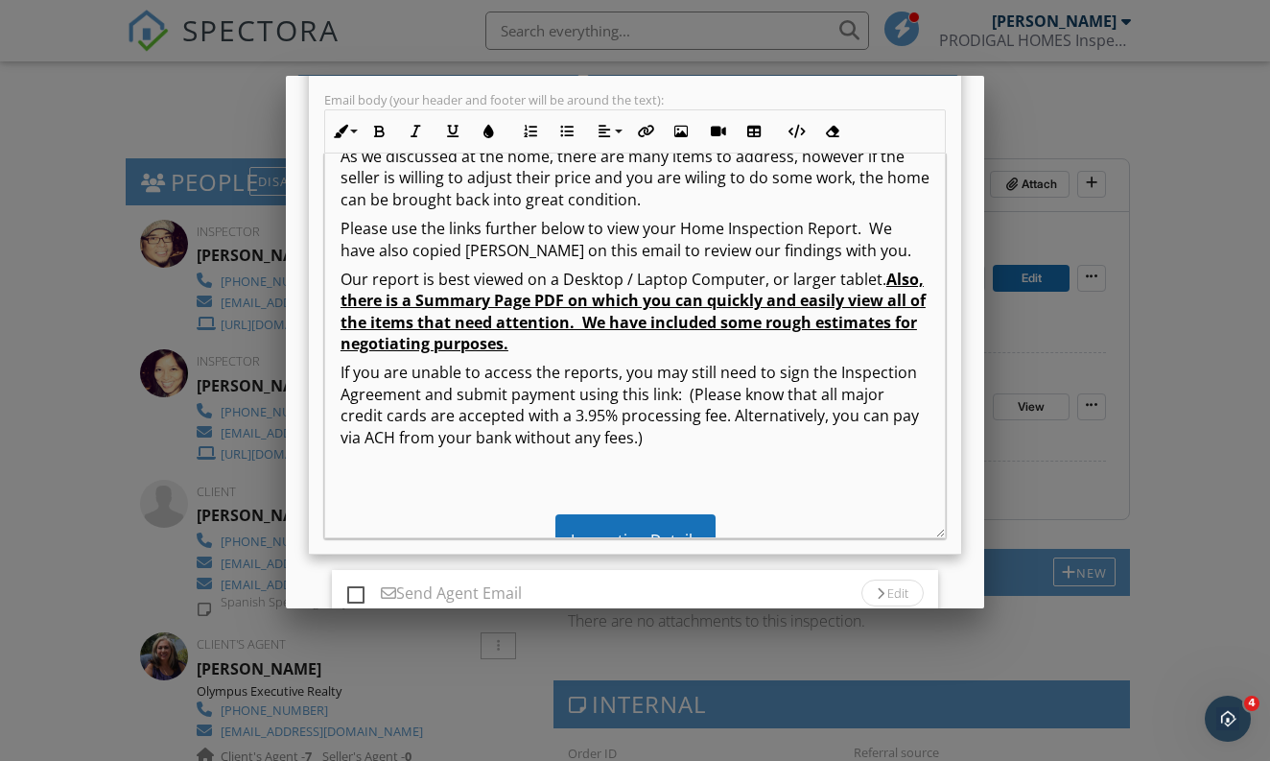
scroll to position [137, 0]
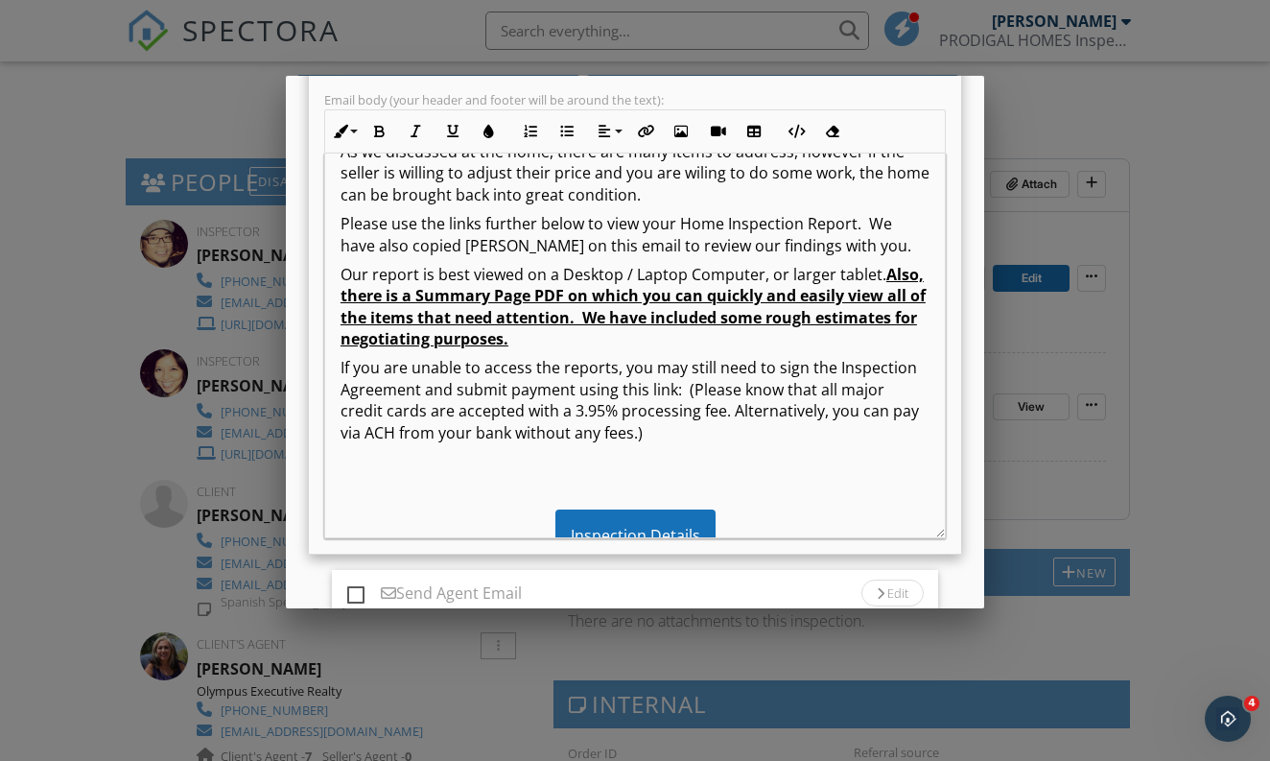
click at [703, 472] on p at bounding box center [635, 461] width 589 height 21
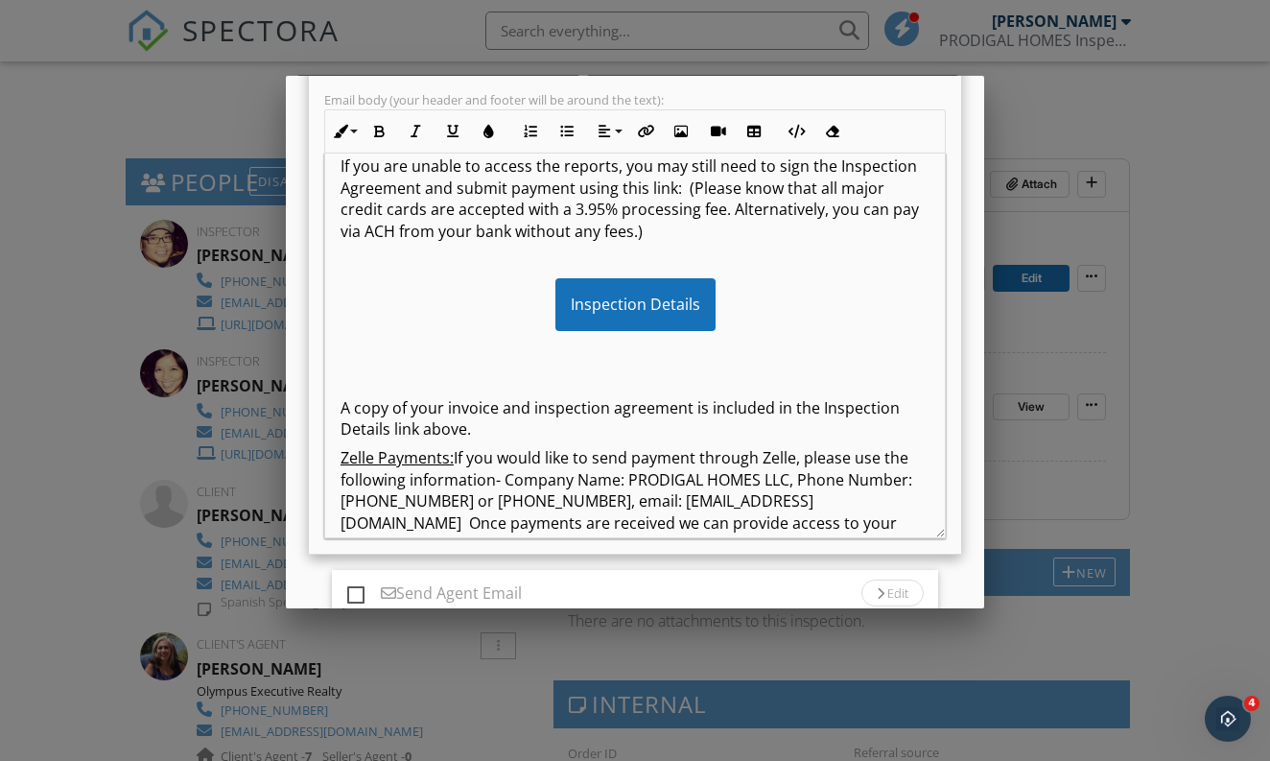
scroll to position [348, 0]
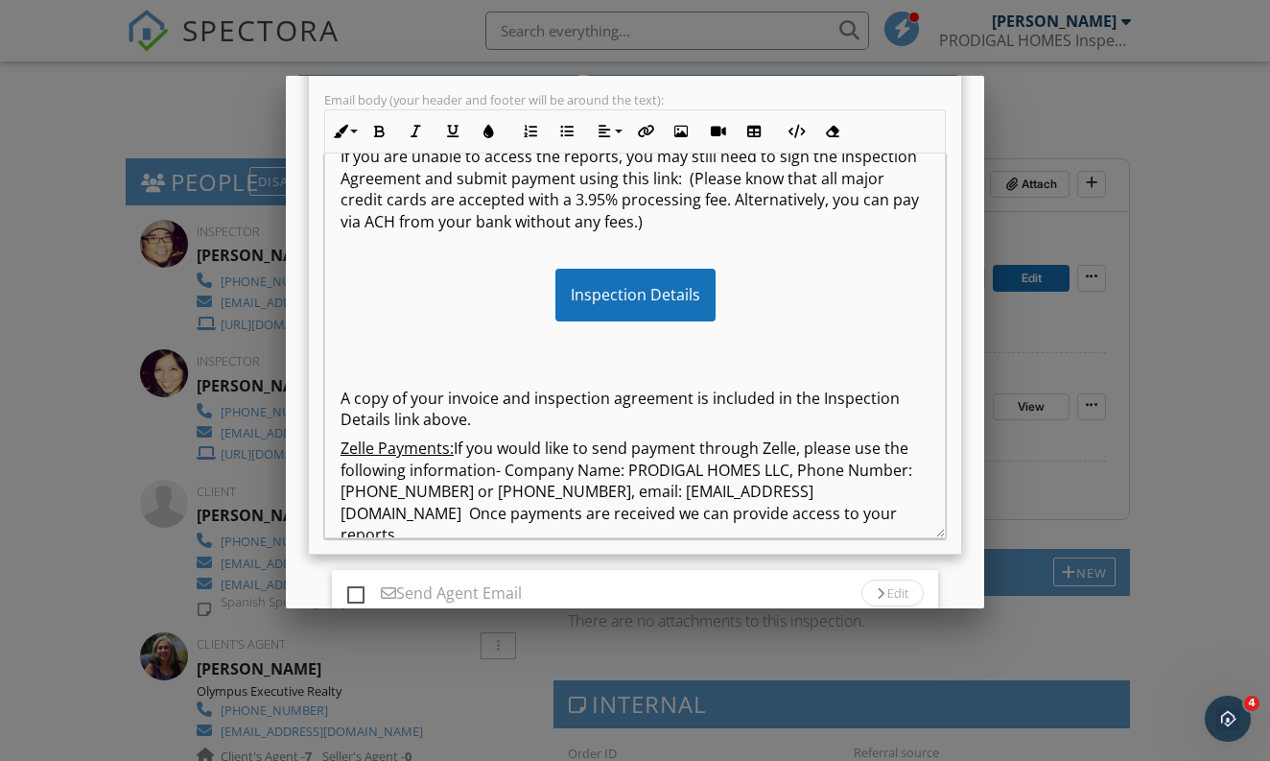
click at [770, 379] on p at bounding box center [635, 368] width 589 height 21
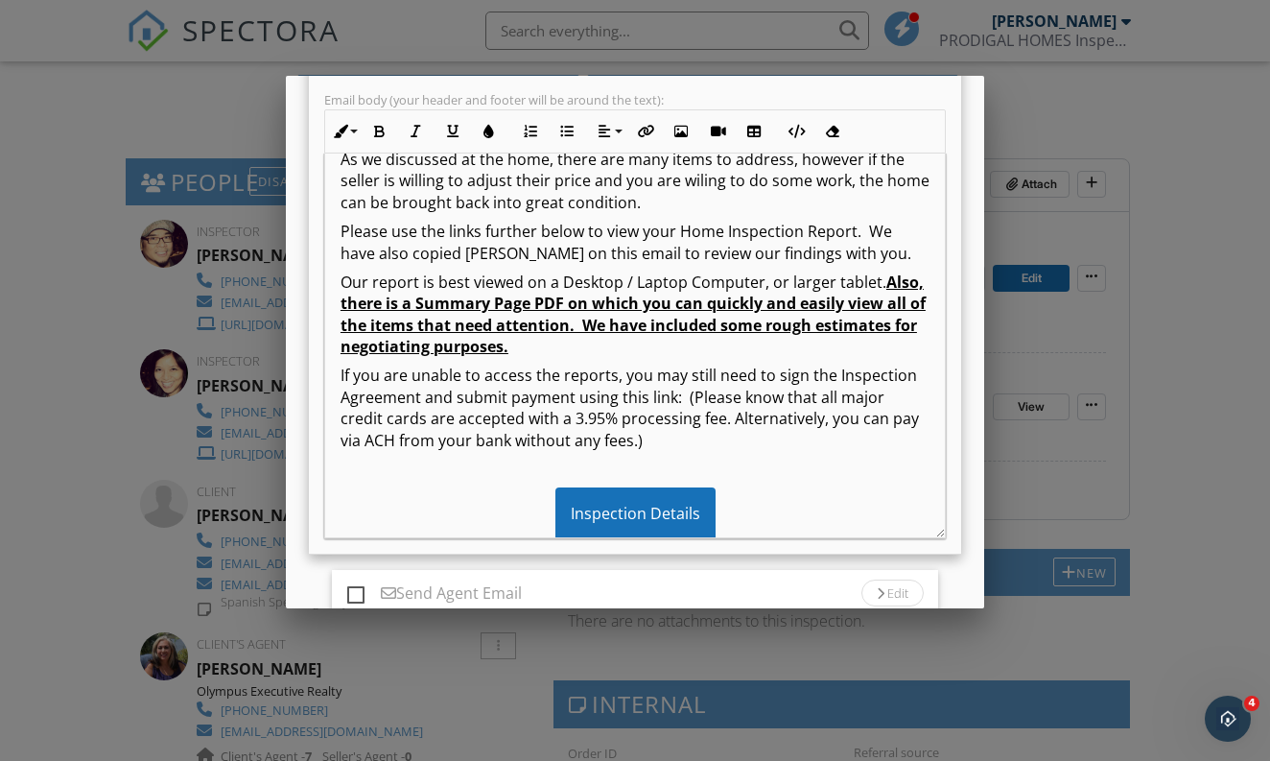
scroll to position [85, 0]
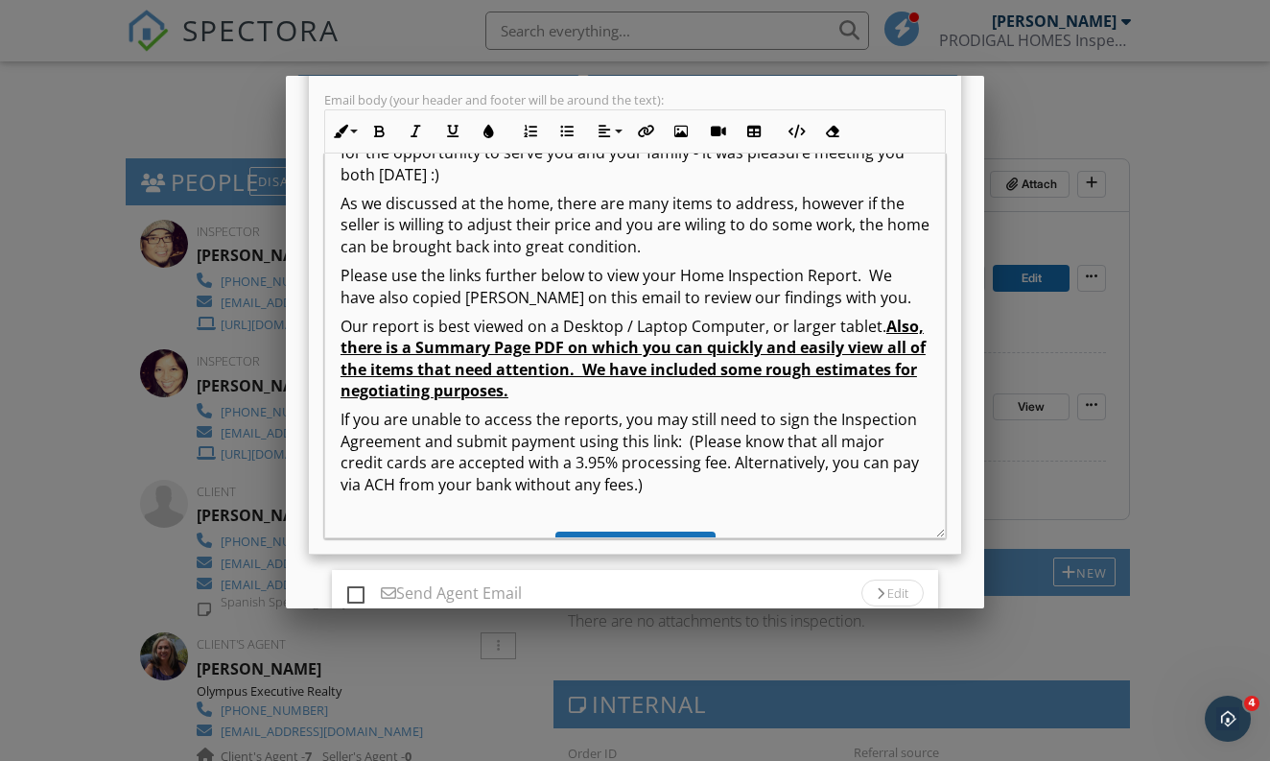
click at [761, 249] on p "As we discussed at the home, there are many items to address, however if the se…" at bounding box center [635, 225] width 589 height 64
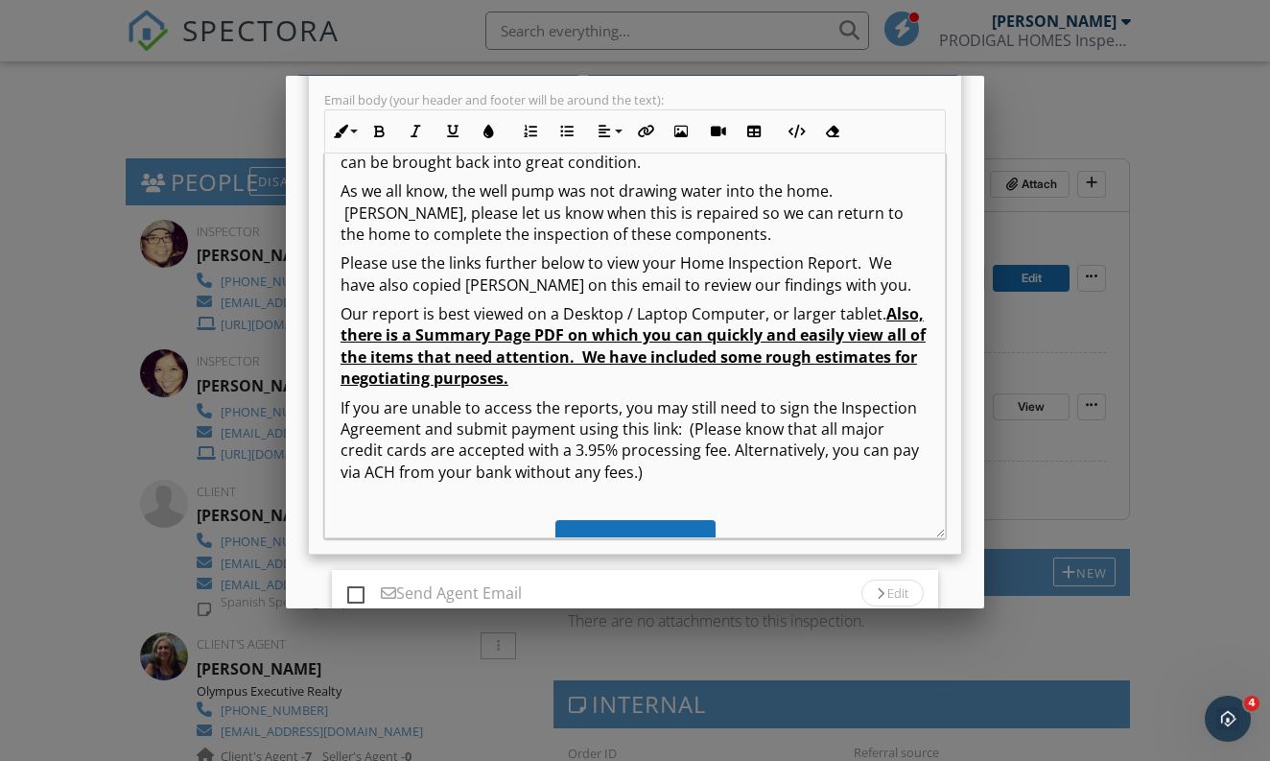
scroll to position [167, 0]
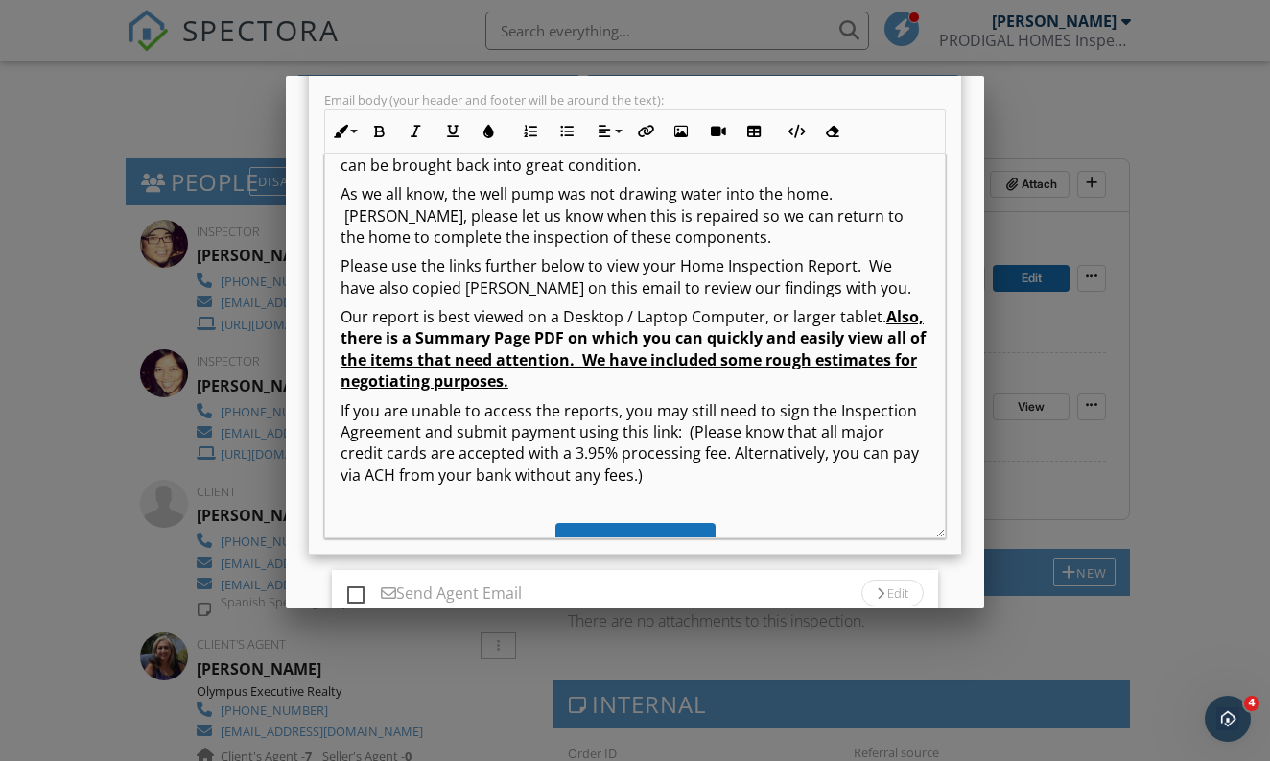
drag, startPoint x: 436, startPoint y: 313, endPoint x: 327, endPoint y: 269, distance: 117.1
copy p "Please use the links further below to view your Home Inspection Report. We have…"
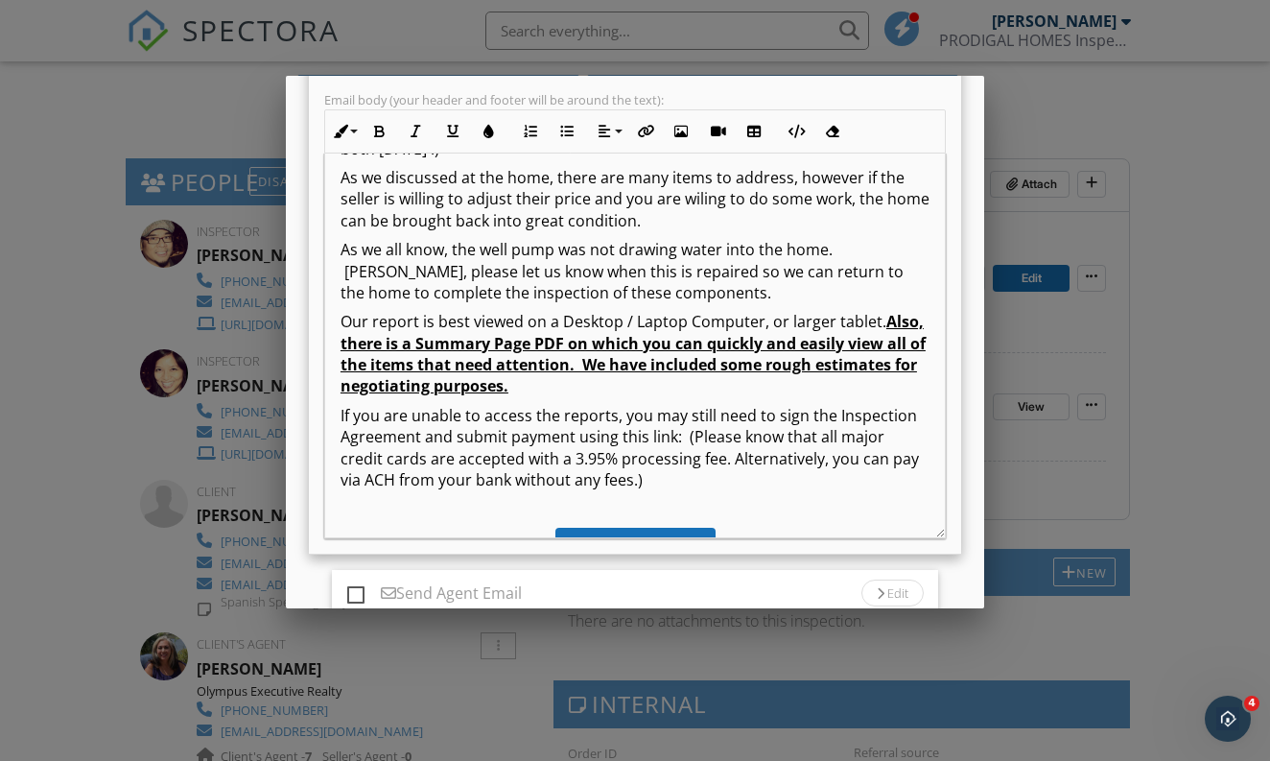
scroll to position [107, 0]
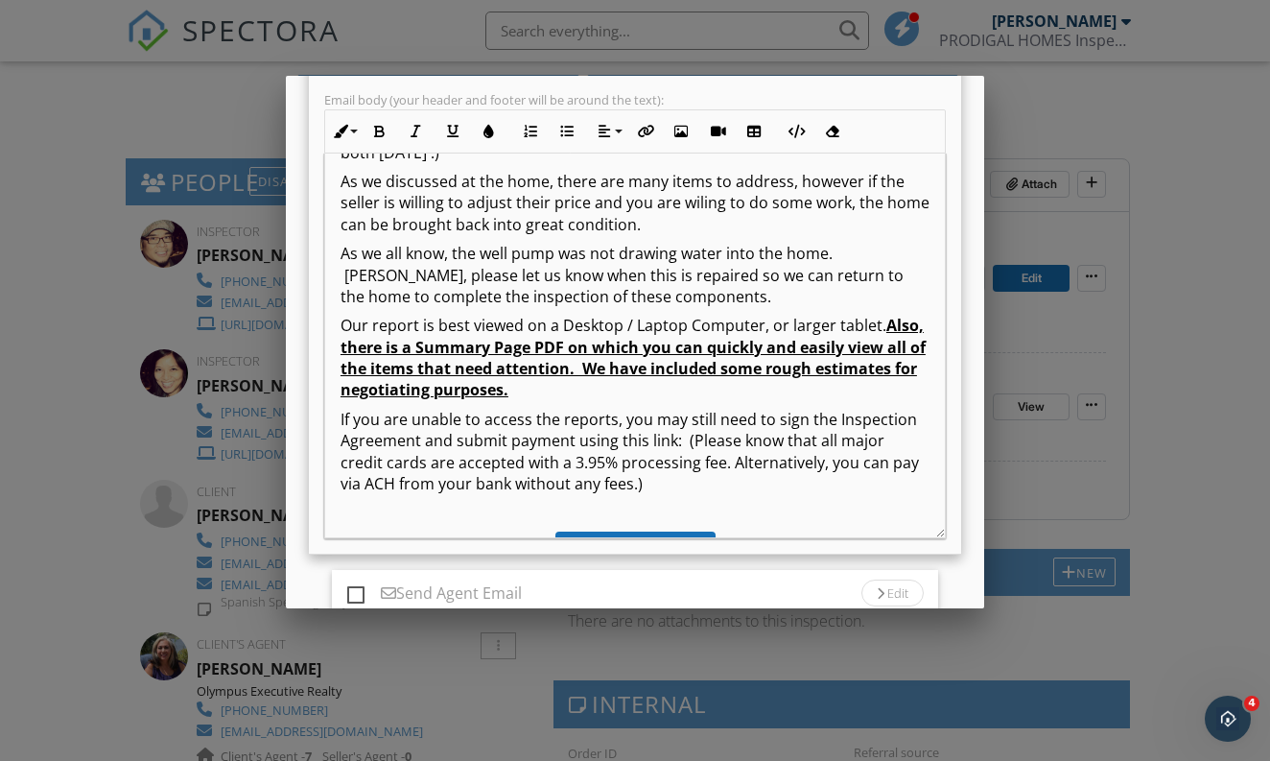
click at [712, 231] on p "As we discussed at the home, there are many items to address, however if the se…" at bounding box center [635, 203] width 589 height 64
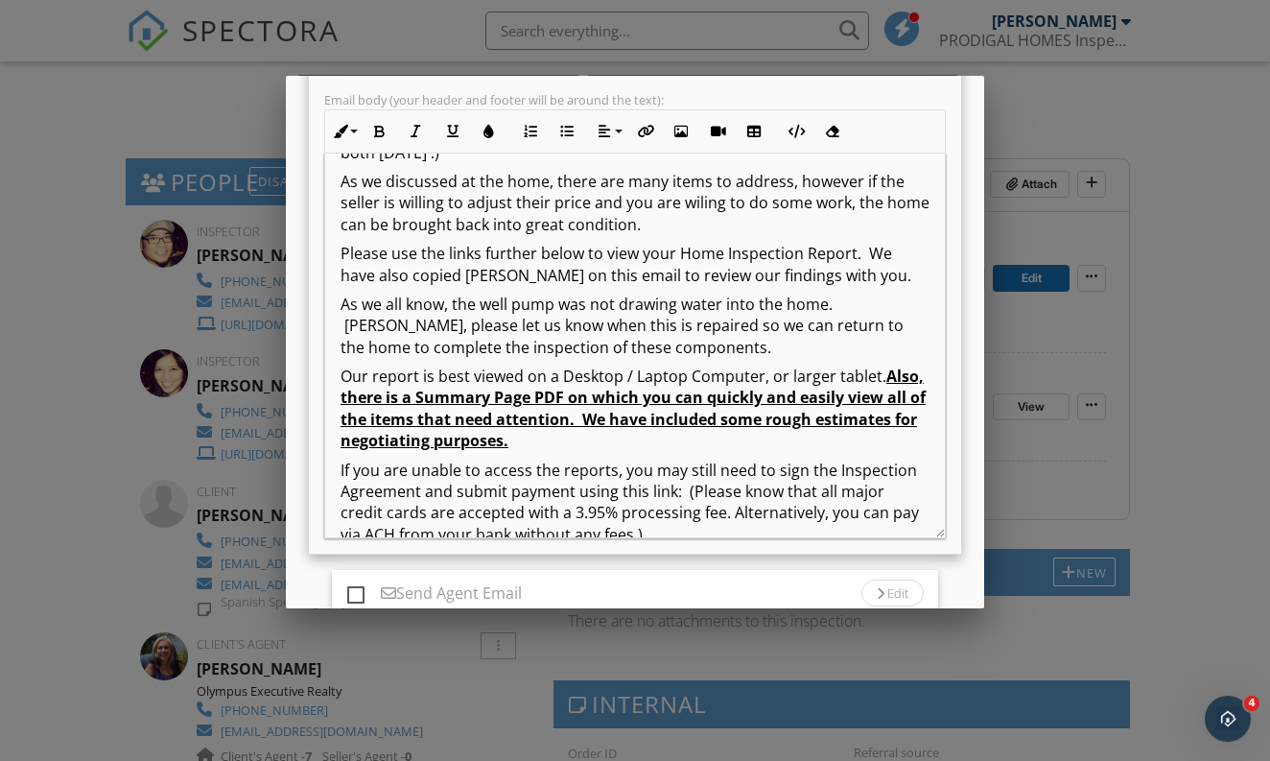
click at [828, 325] on p "As we all know, the well pump was not drawing water into the home. Maria, pleas…" at bounding box center [635, 326] width 589 height 64
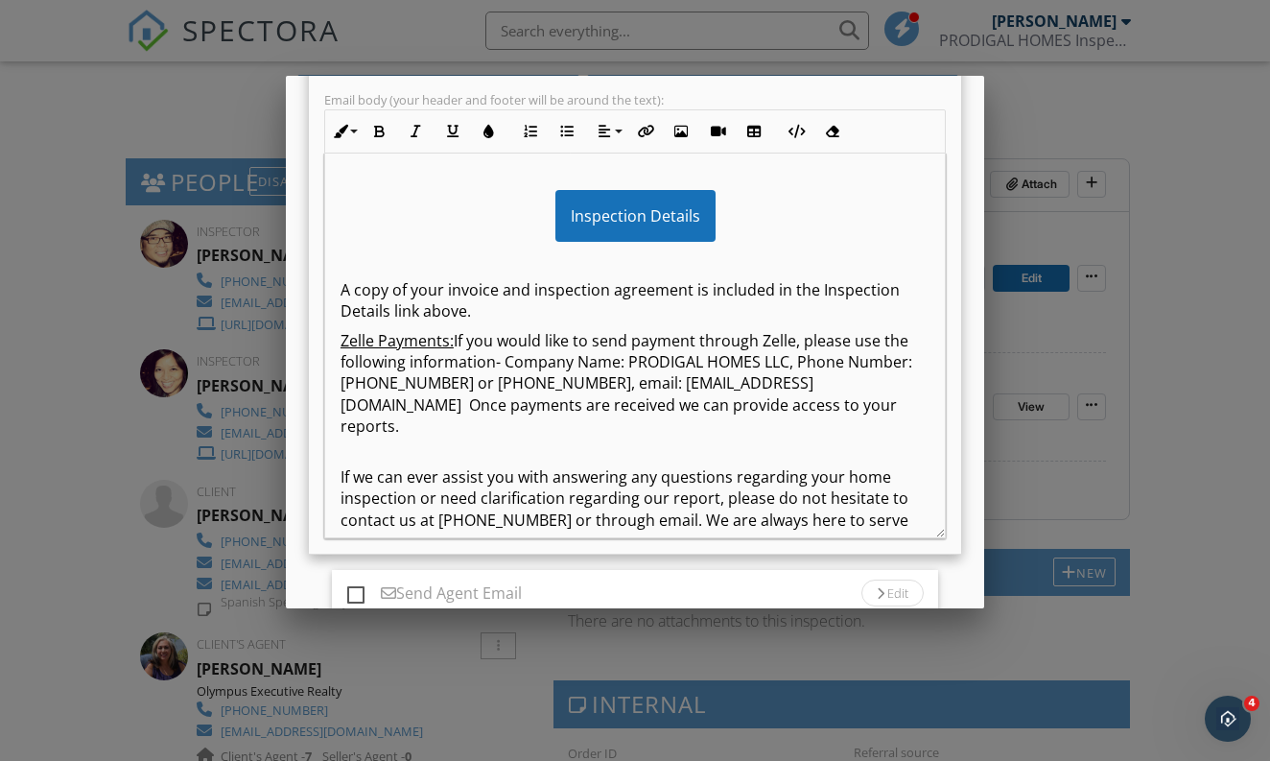
scroll to position [523, 0]
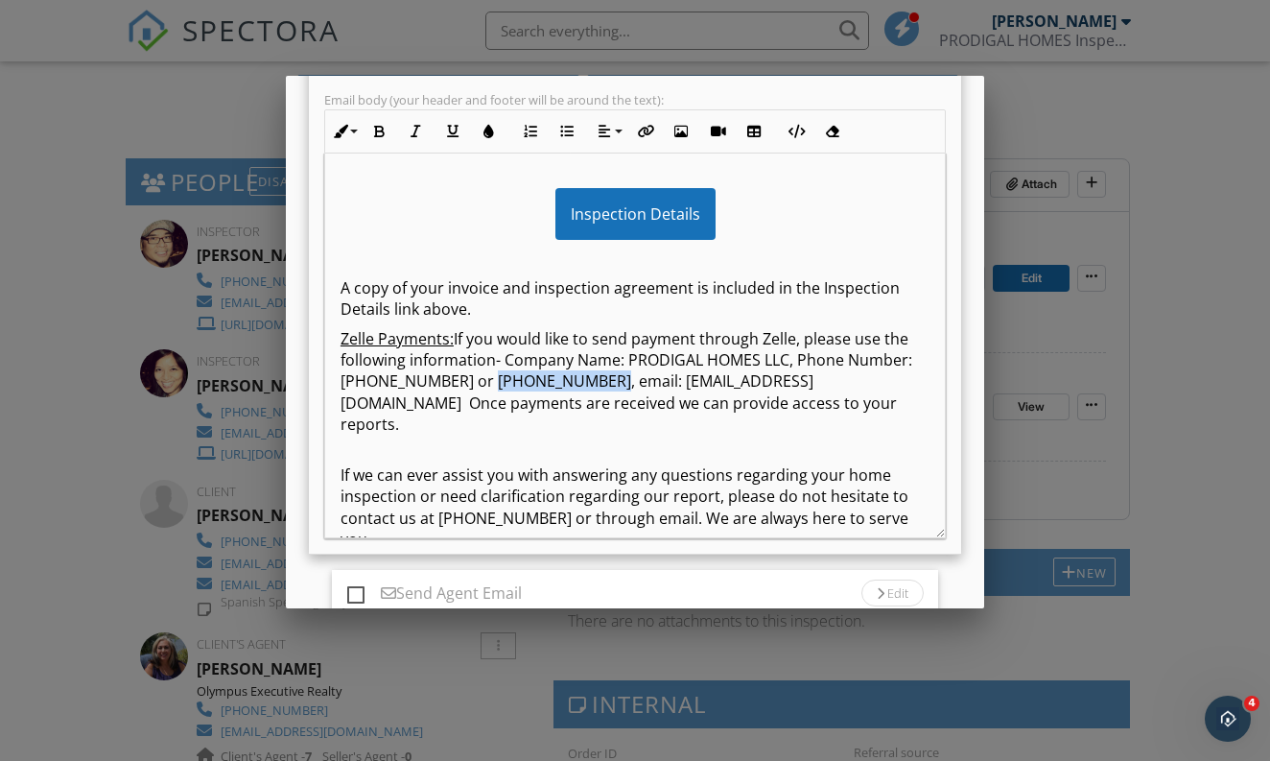
drag, startPoint x: 635, startPoint y: 402, endPoint x: 529, endPoint y: 402, distance: 106.5
click at [529, 402] on p "Zelle Payments: If you would like to send payment through Zelle, please use the…" at bounding box center [635, 381] width 589 height 107
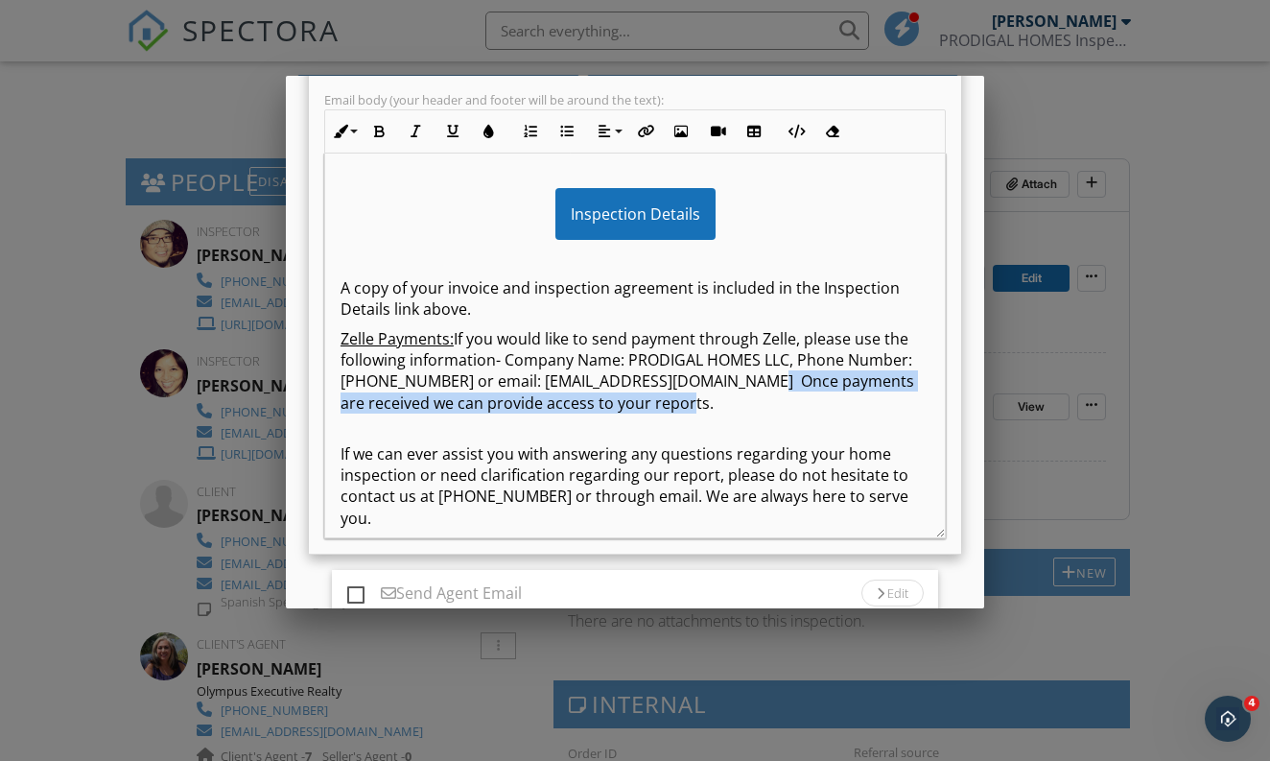
drag, startPoint x: 798, startPoint y: 404, endPoint x: 802, endPoint y: 426, distance: 22.4
click at [802, 414] on p "Zelle Payments: If you would like to send payment through Zelle, please use the…" at bounding box center [635, 371] width 589 height 86
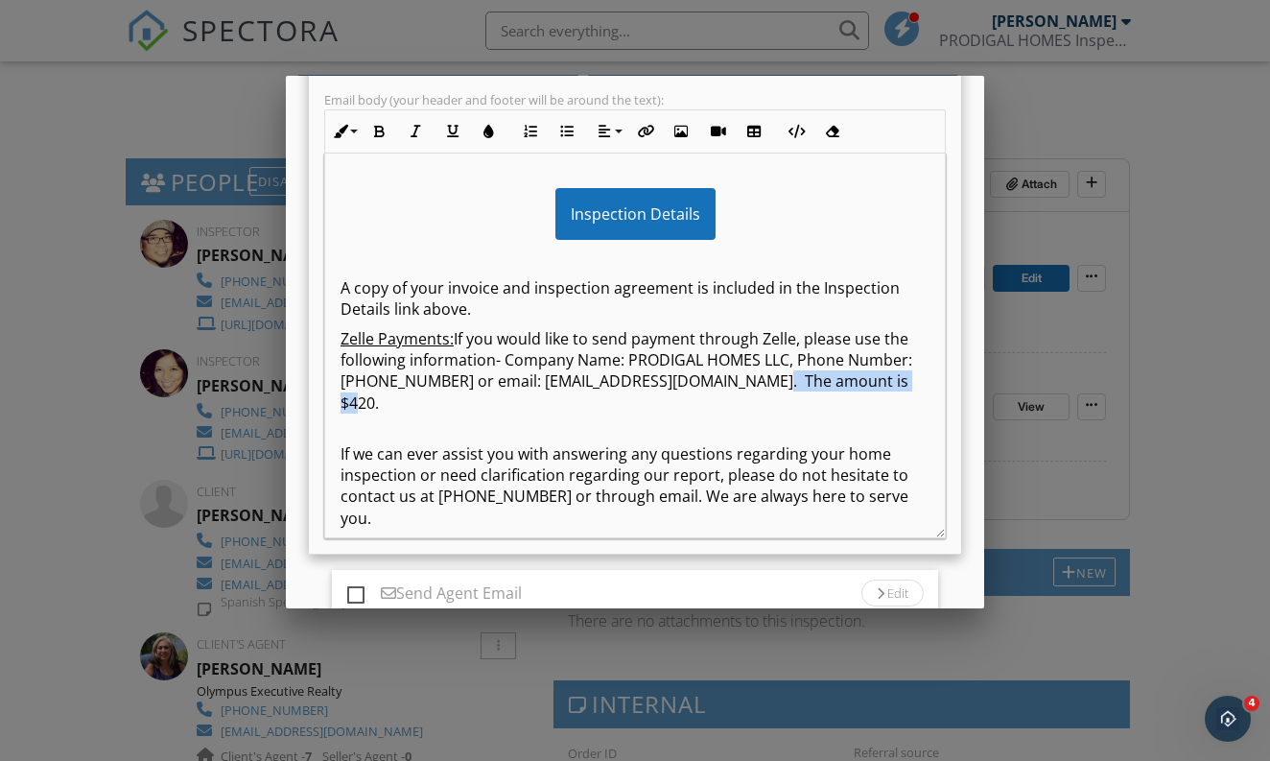
drag, startPoint x: 805, startPoint y: 405, endPoint x: 816, endPoint y: 421, distance: 20.0
click at [816, 414] on p "Zelle Payments: If you would like to send payment through Zelle, please use the…" at bounding box center [635, 371] width 589 height 86
click at [756, 464] on p "If we can ever assist you with answering any questions regarding your home insp…" at bounding box center [635, 474] width 589 height 107
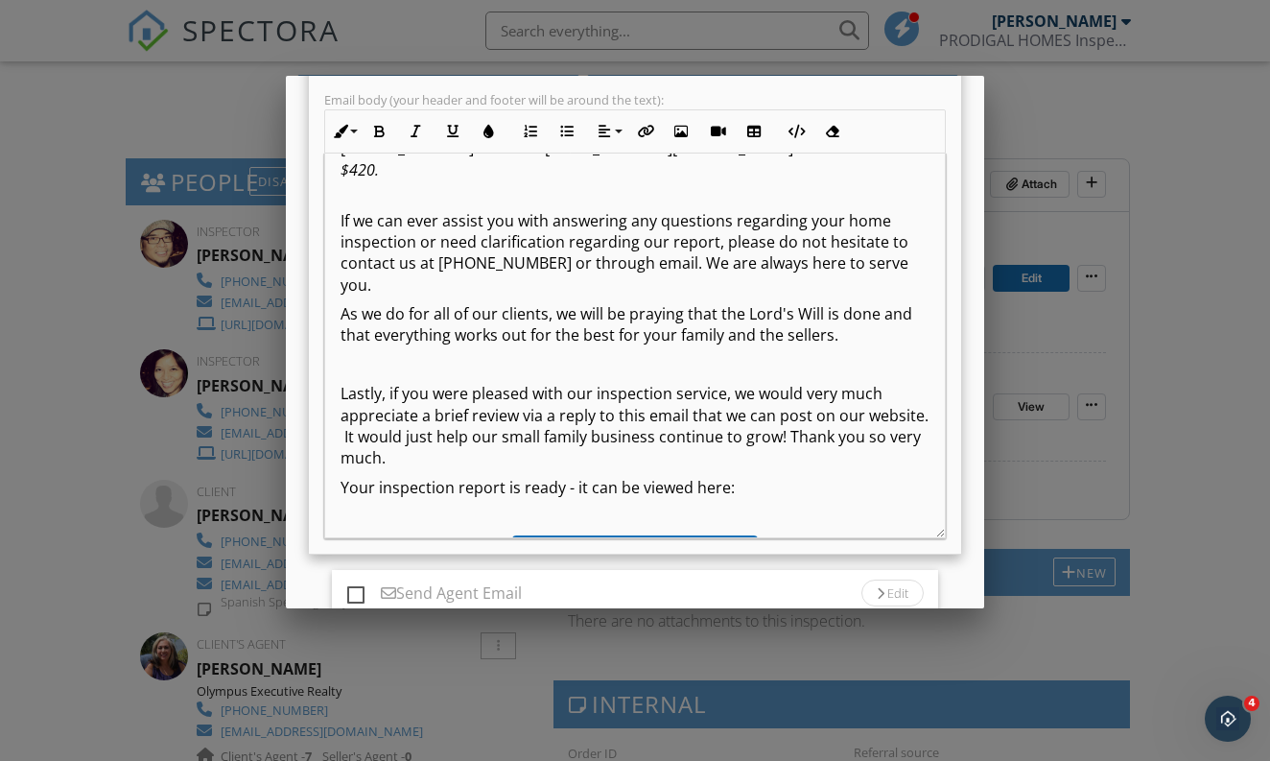
scroll to position [775, 0]
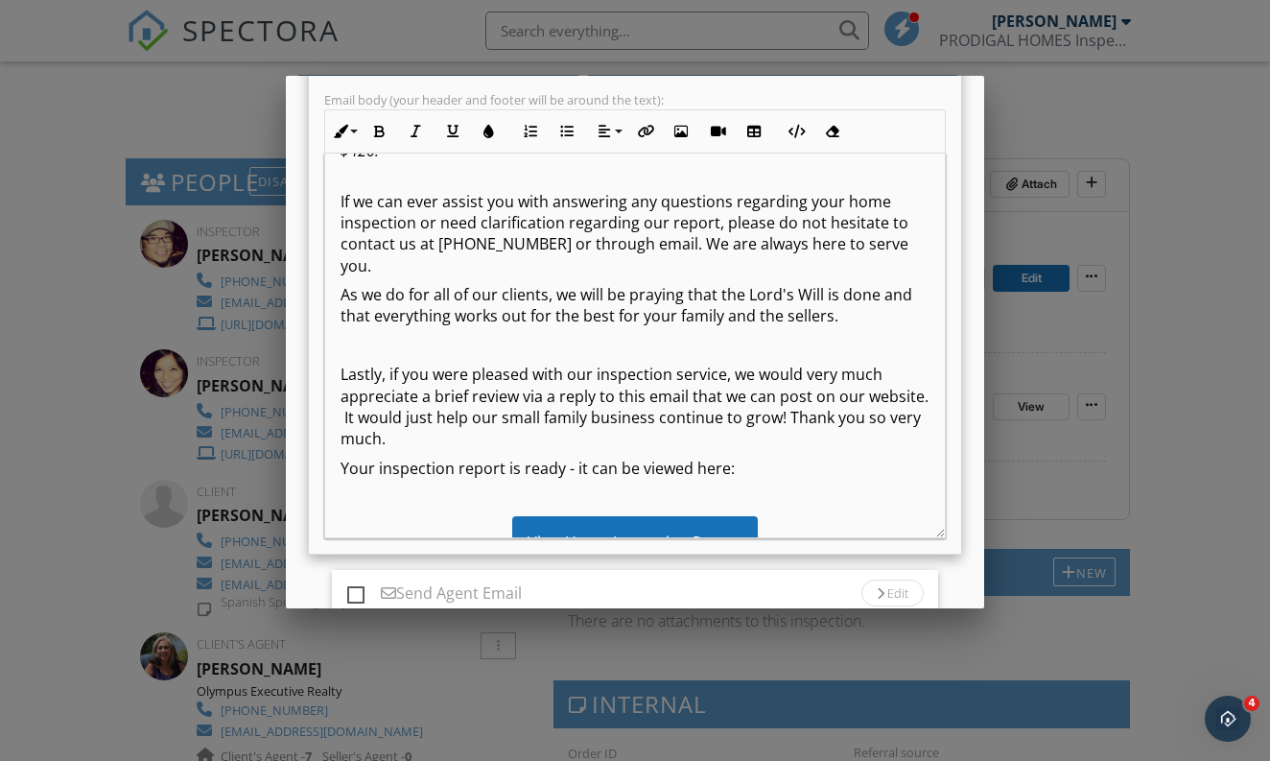
click at [711, 434] on p "Lastly, if you were pleased with our inspection service, we would very much app…" at bounding box center [635, 407] width 589 height 86
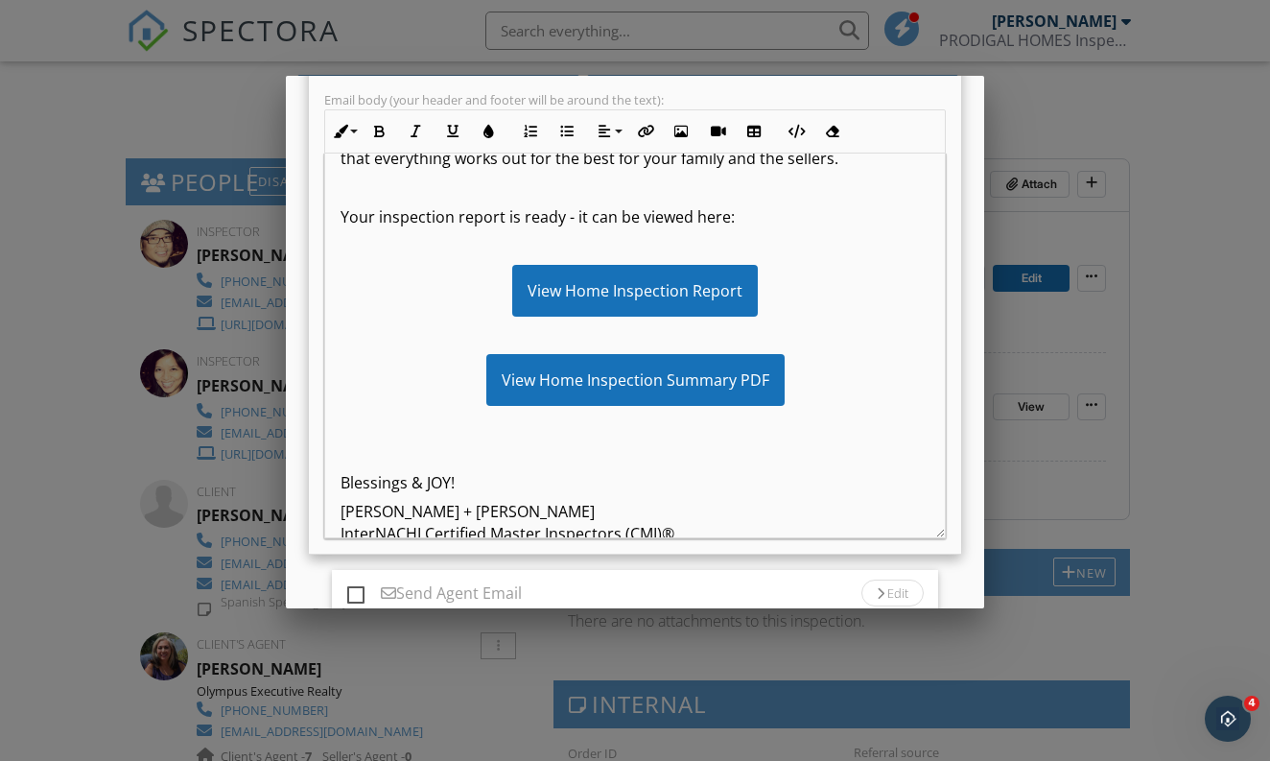
scroll to position [1005, 0]
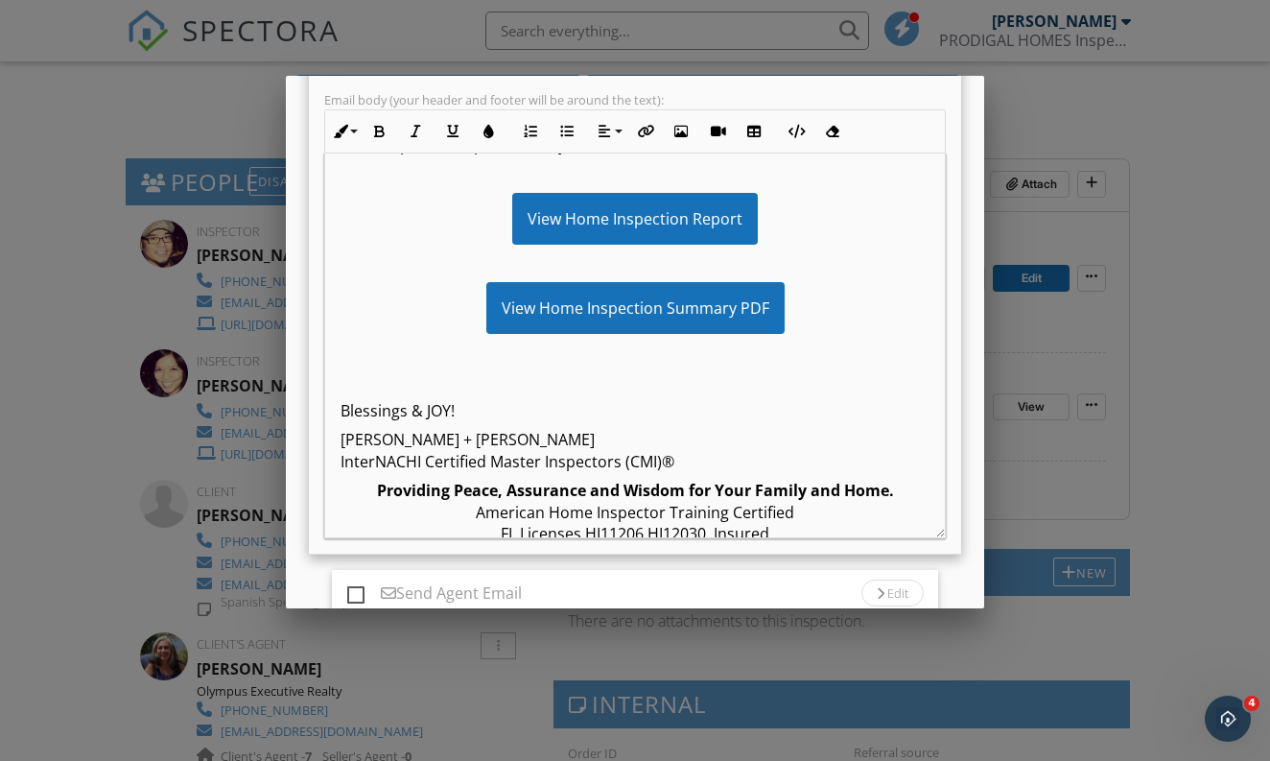
click at [681, 392] on p at bounding box center [635, 381] width 589 height 21
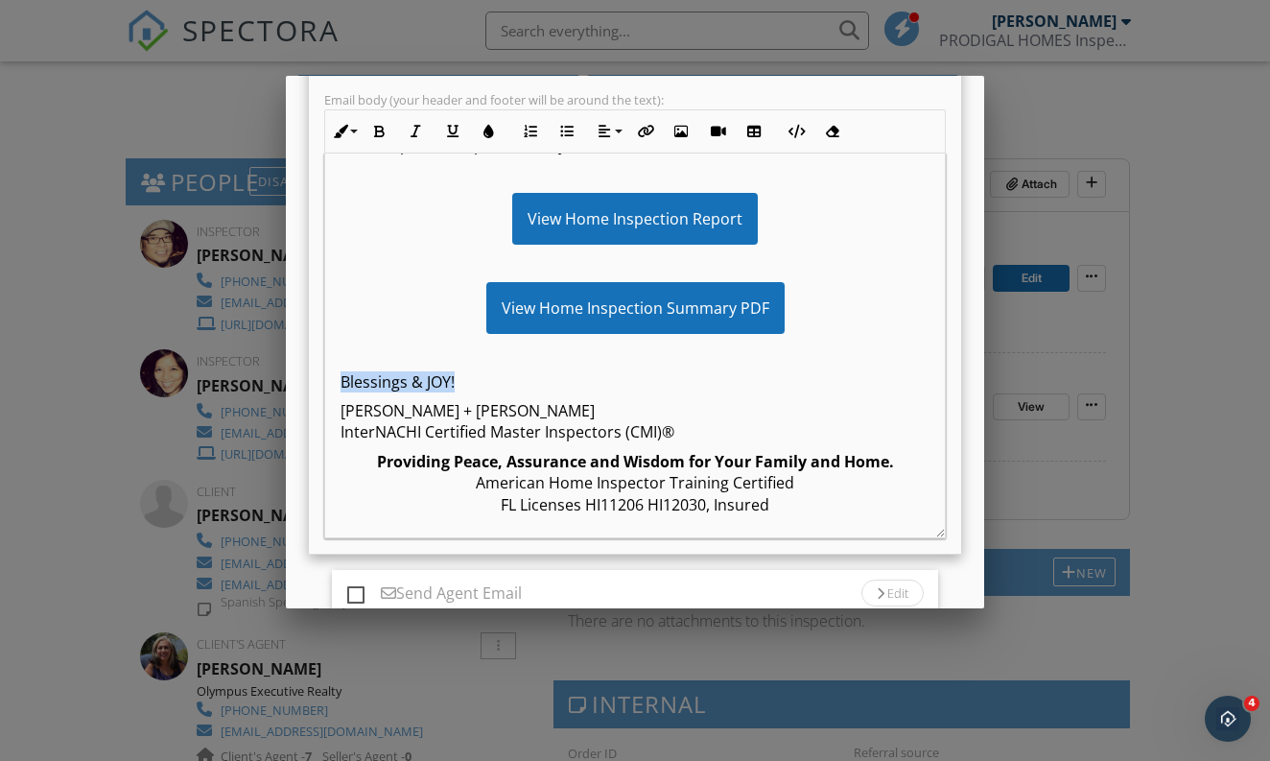
drag, startPoint x: 485, startPoint y: 407, endPoint x: 272, endPoint y: 409, distance: 213.0
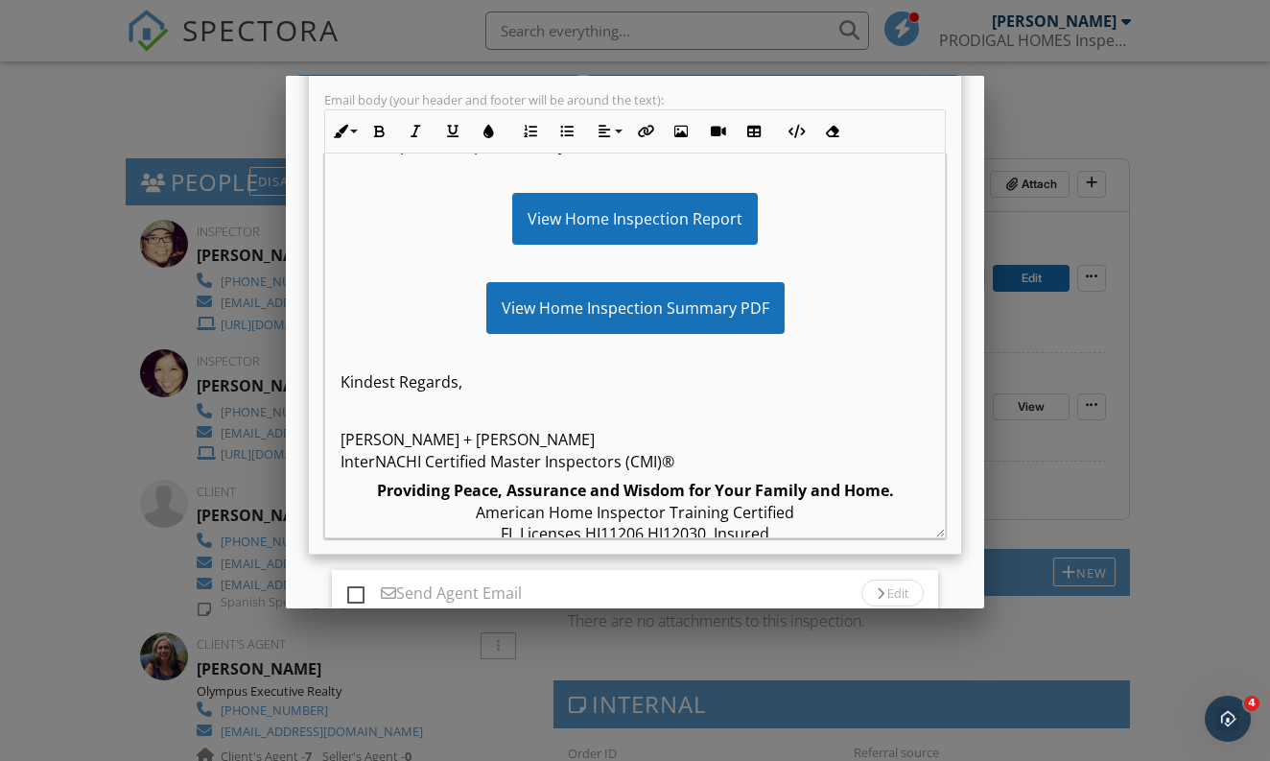
click at [401, 363] on p at bounding box center [635, 352] width 589 height 21
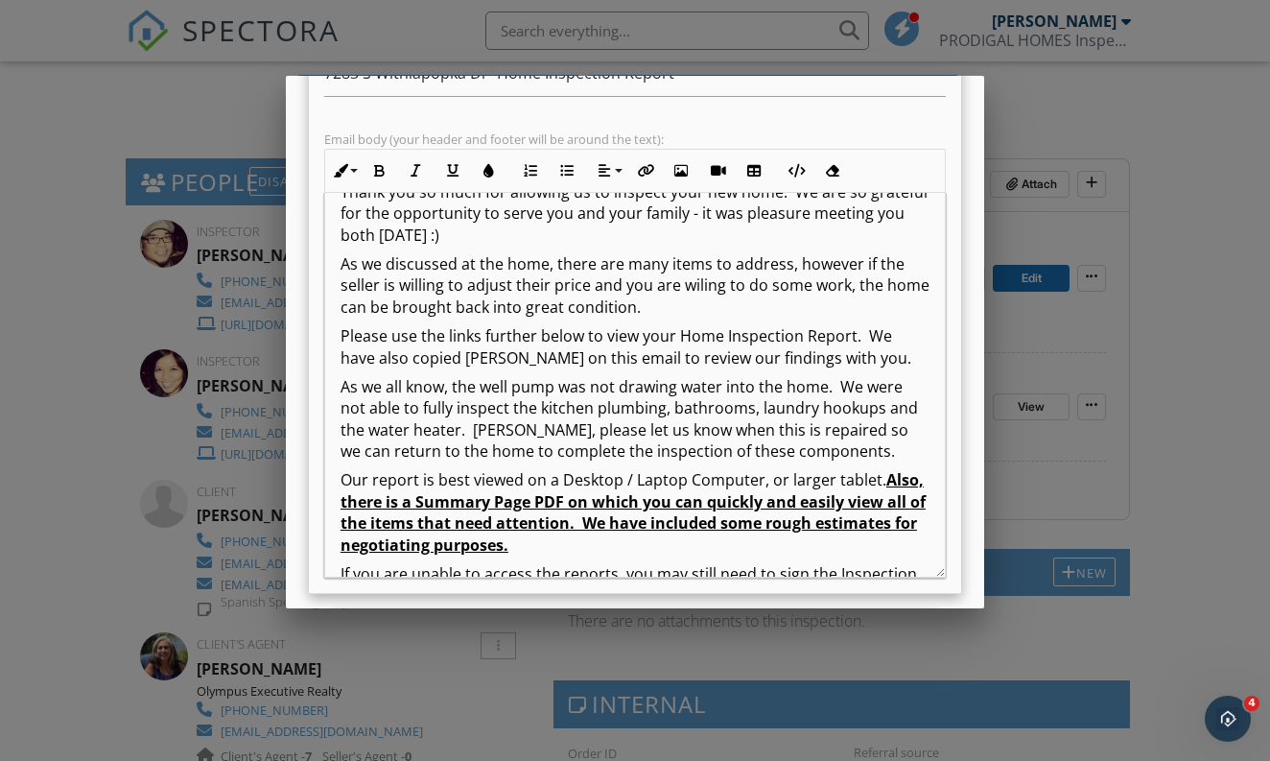
scroll to position [72, 0]
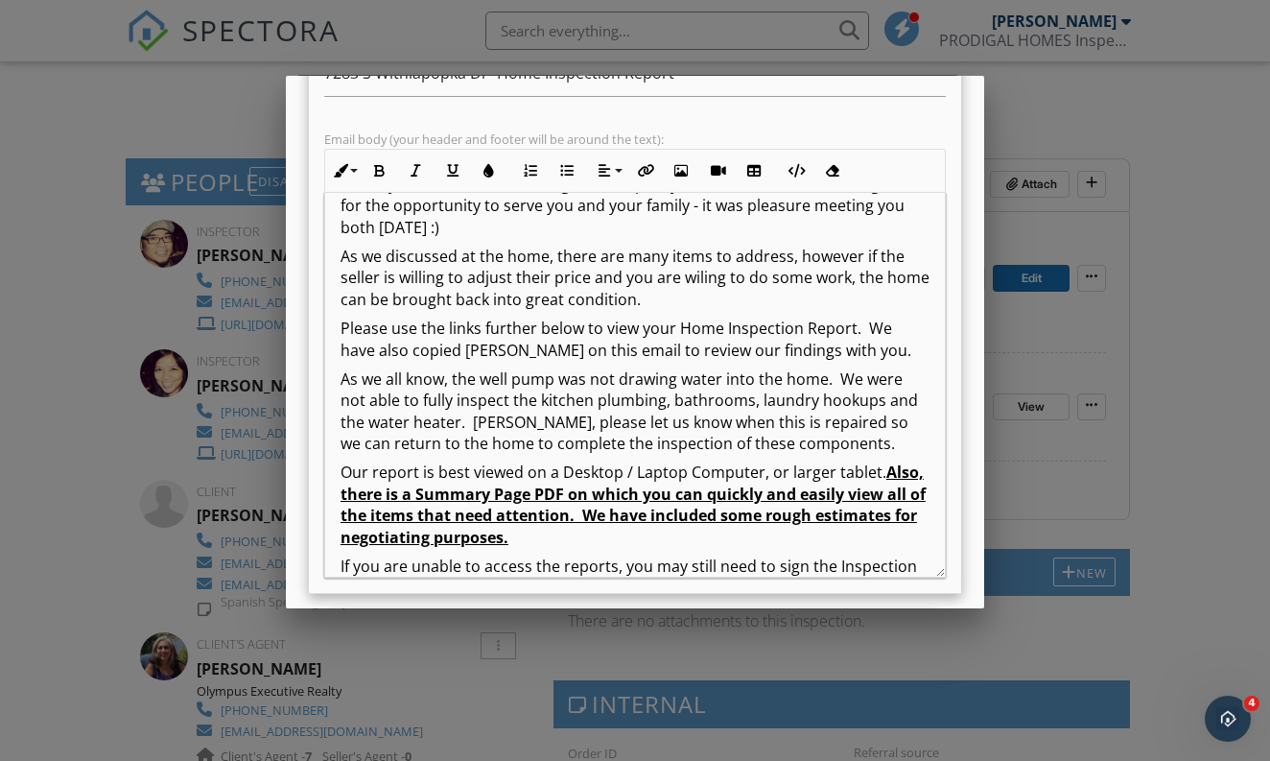
click at [886, 455] on p "As we all know, the well pump was not drawing water into the home. We were not …" at bounding box center [635, 411] width 589 height 86
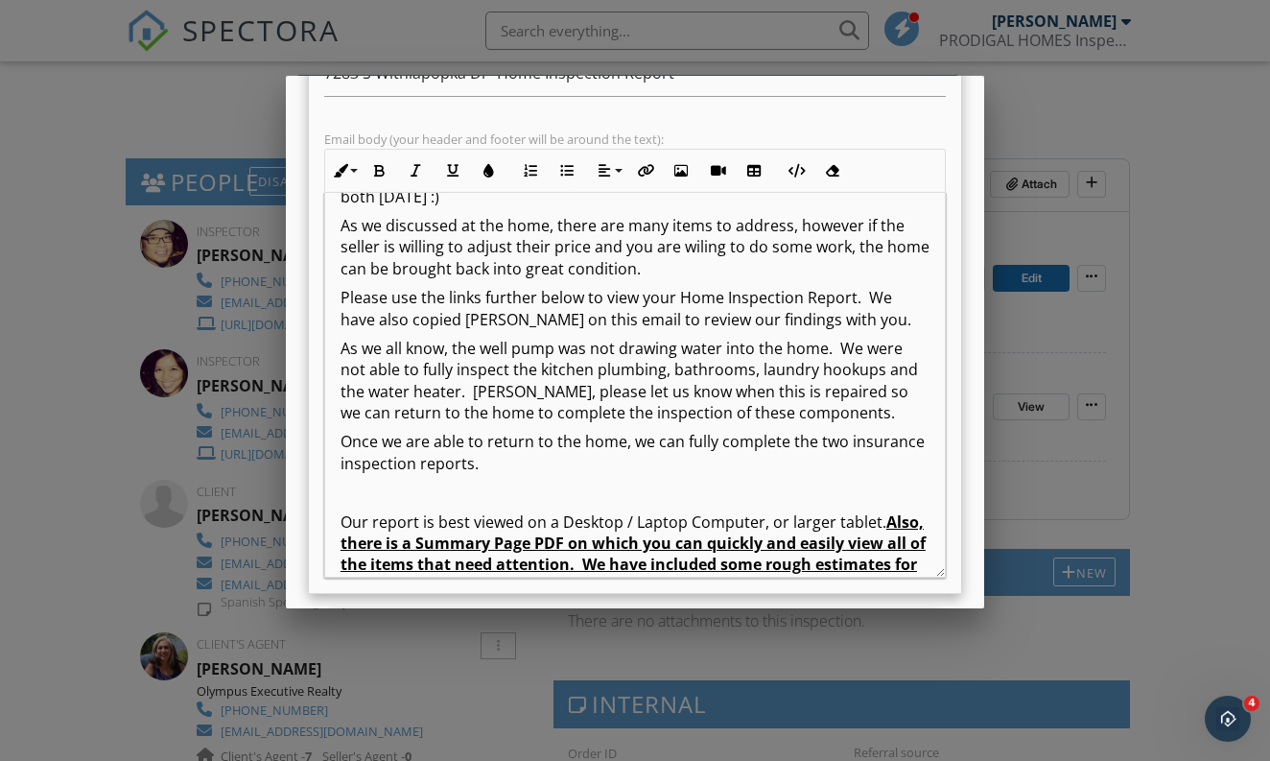
scroll to position [107, 0]
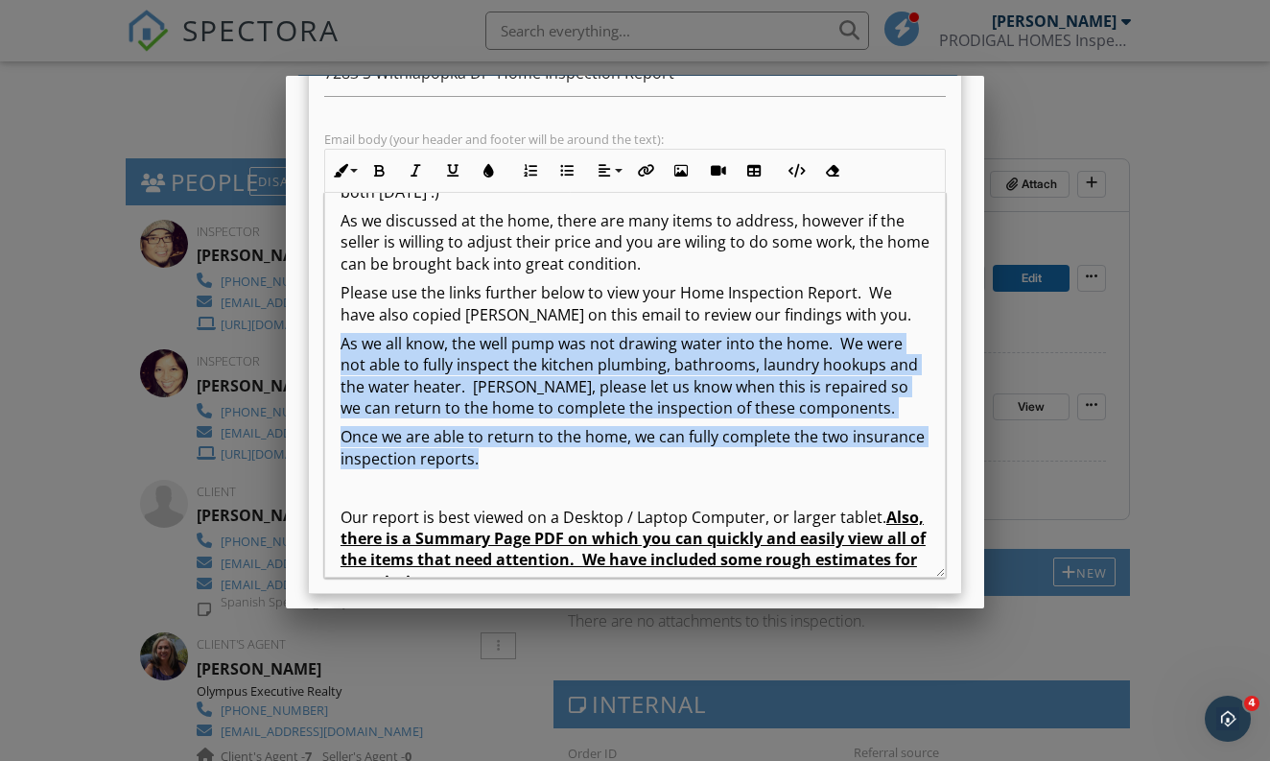
drag, startPoint x: 569, startPoint y: 484, endPoint x: 253, endPoint y: 372, distance: 334.7
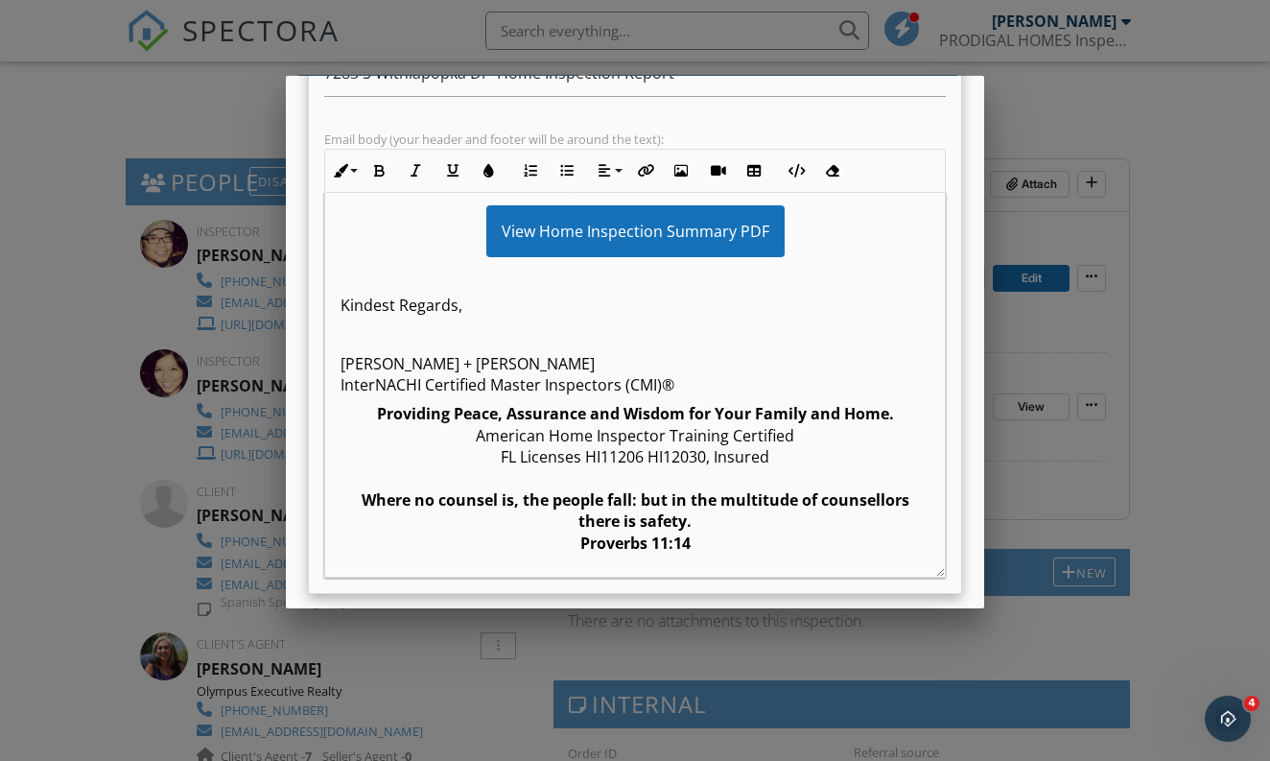
scroll to position [610, 0]
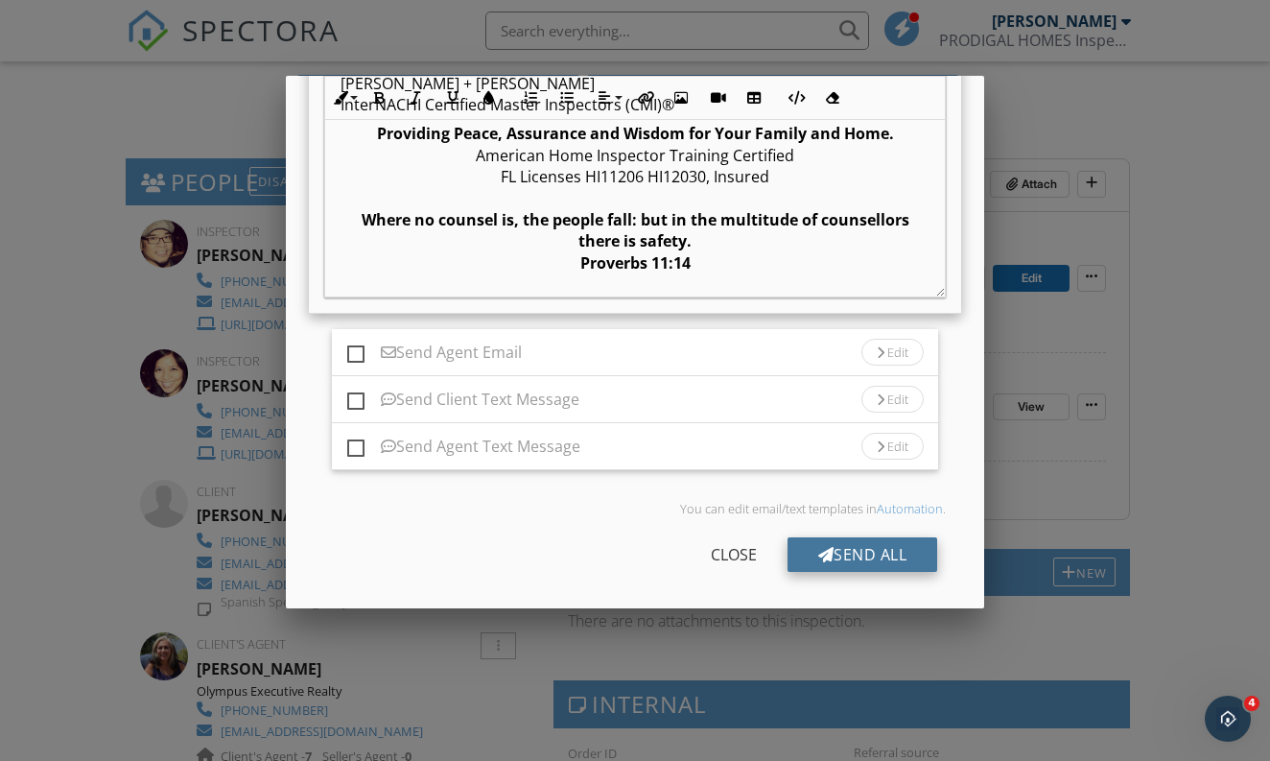
click at [852, 548] on div "Send All" at bounding box center [863, 554] width 151 height 35
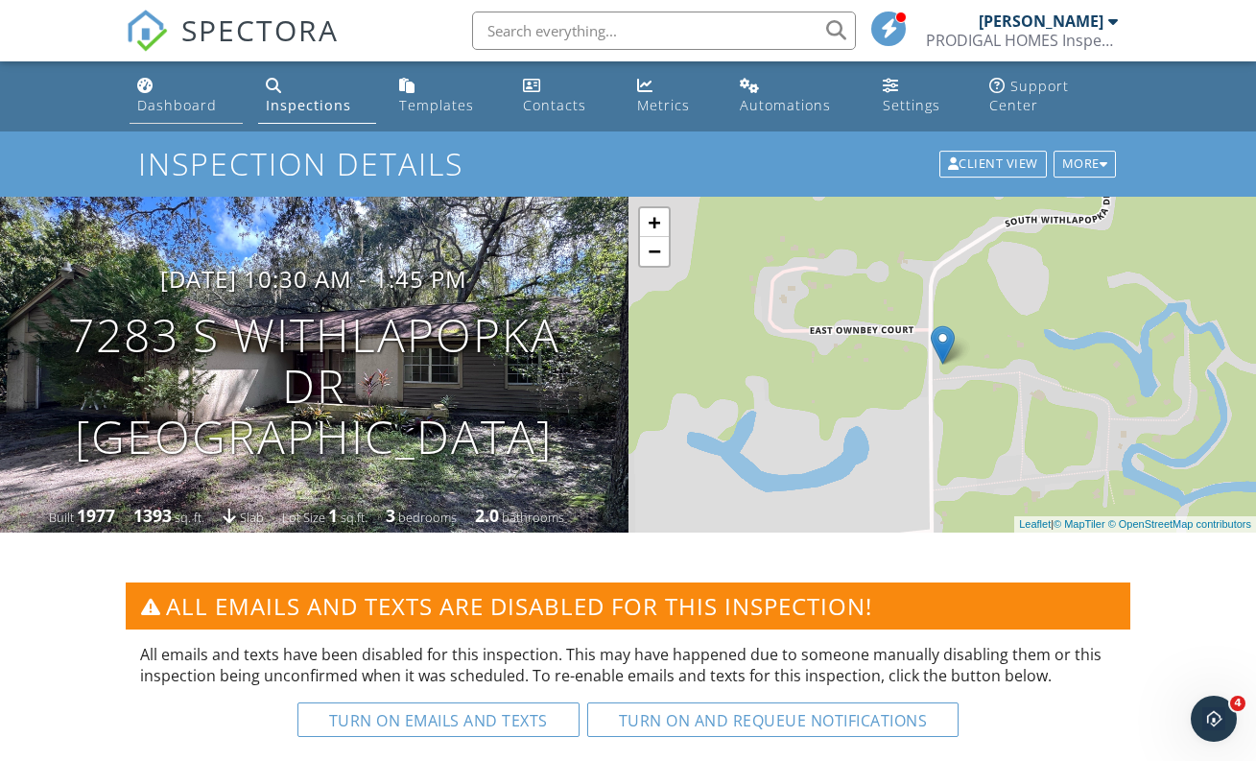
click at [160, 101] on div "Dashboard" at bounding box center [177, 105] width 80 height 18
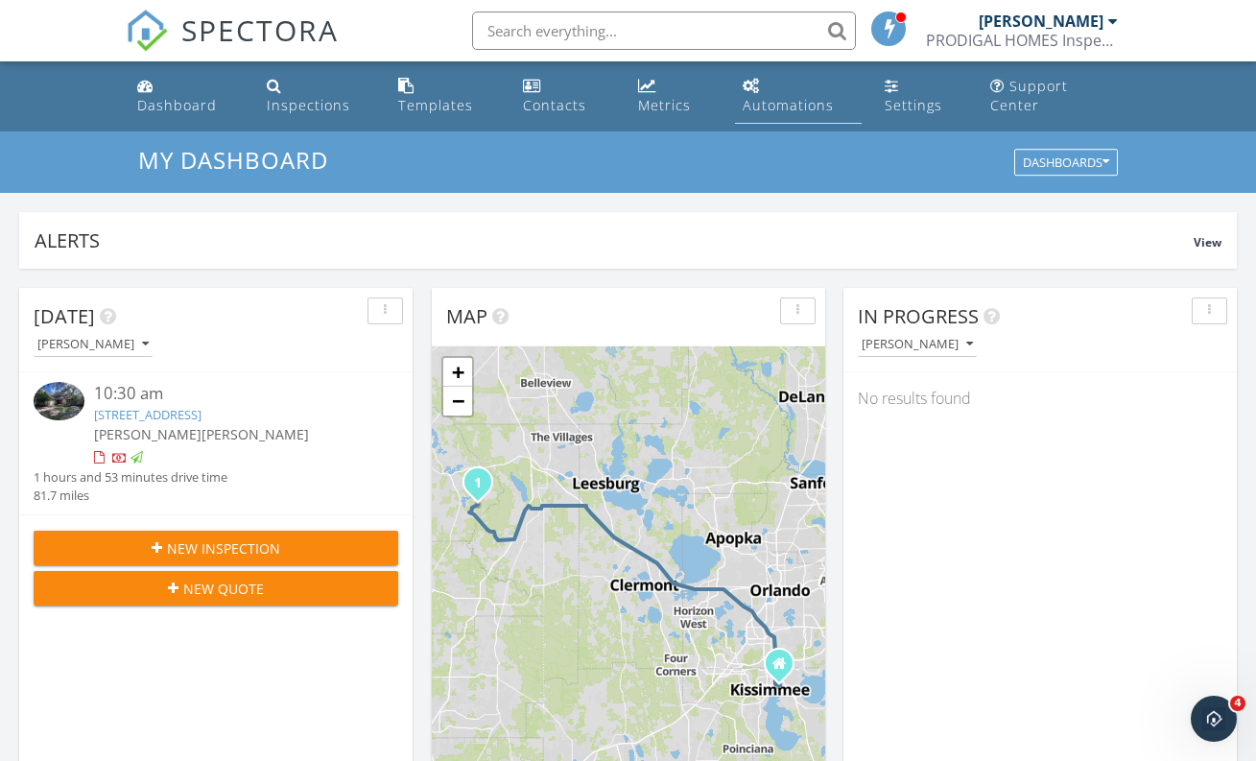
click at [751, 103] on div "Automations" at bounding box center [788, 105] width 91 height 18
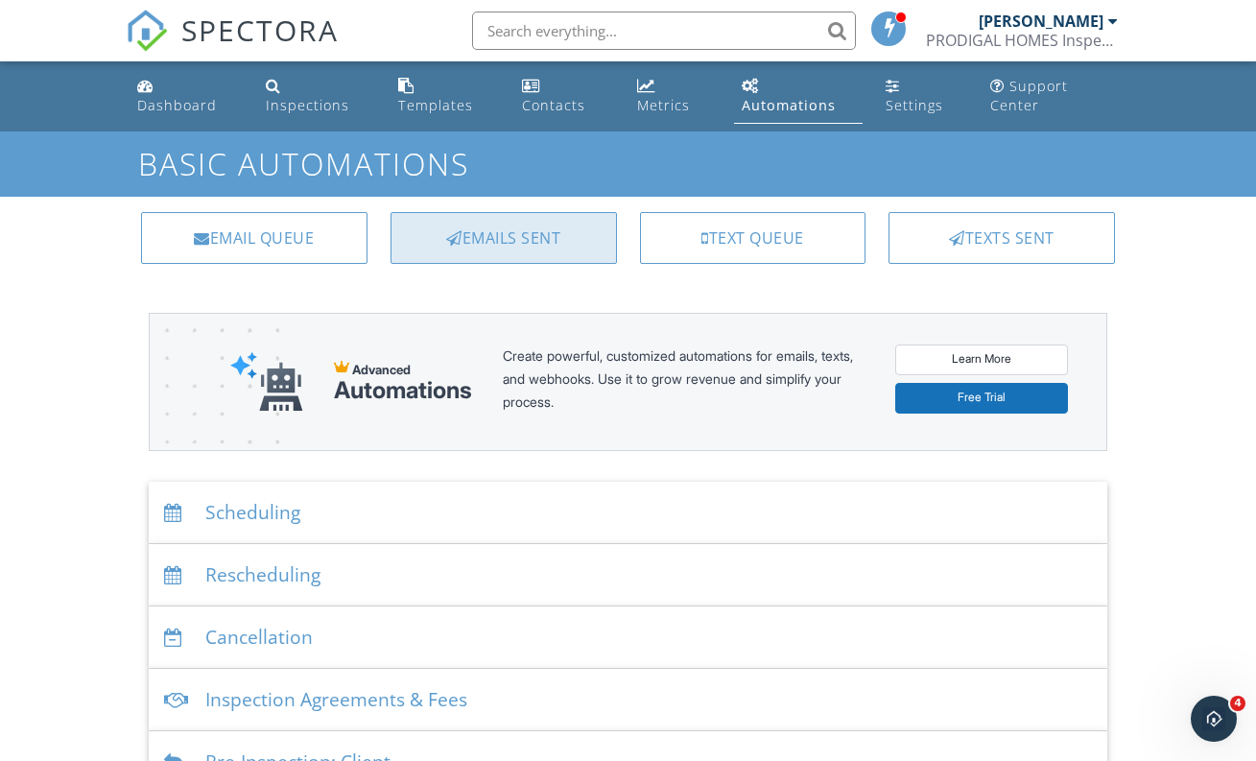
click at [517, 242] on div "Emails Sent" at bounding box center [503, 238] width 226 height 52
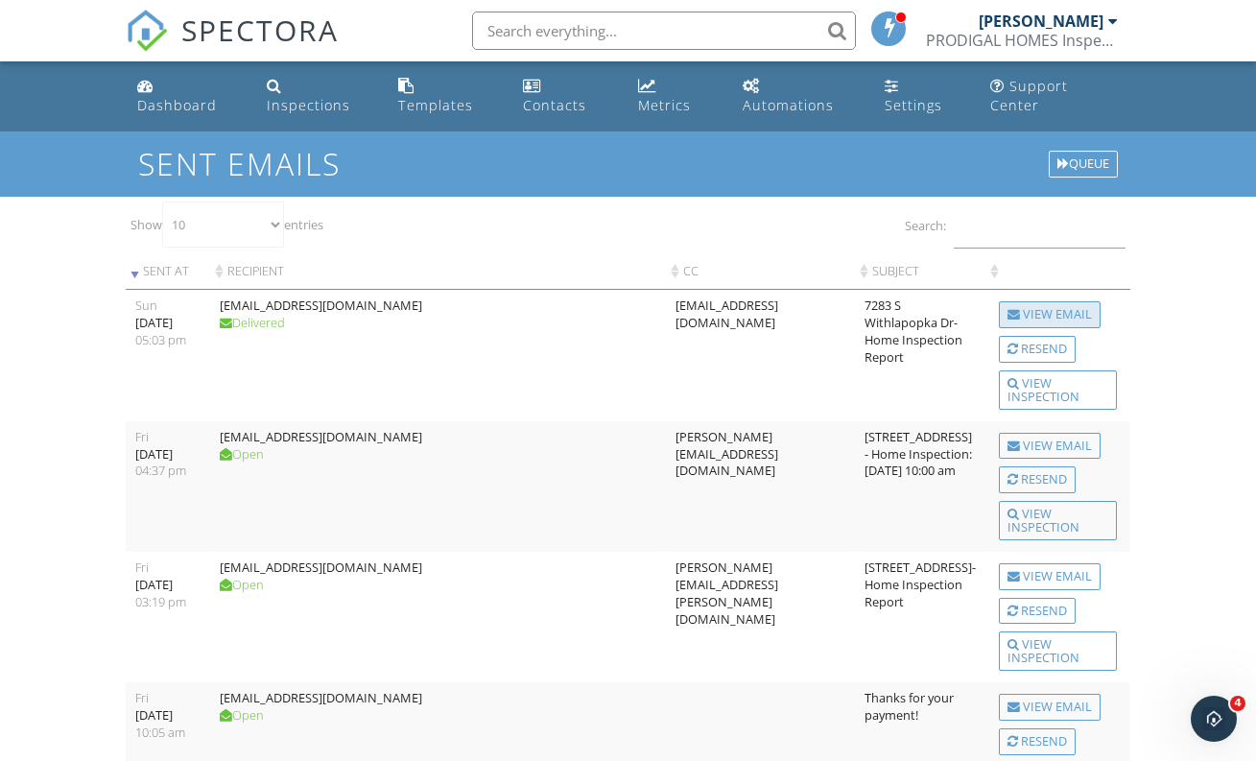
click at [1051, 309] on div "View Email" at bounding box center [1050, 314] width 102 height 27
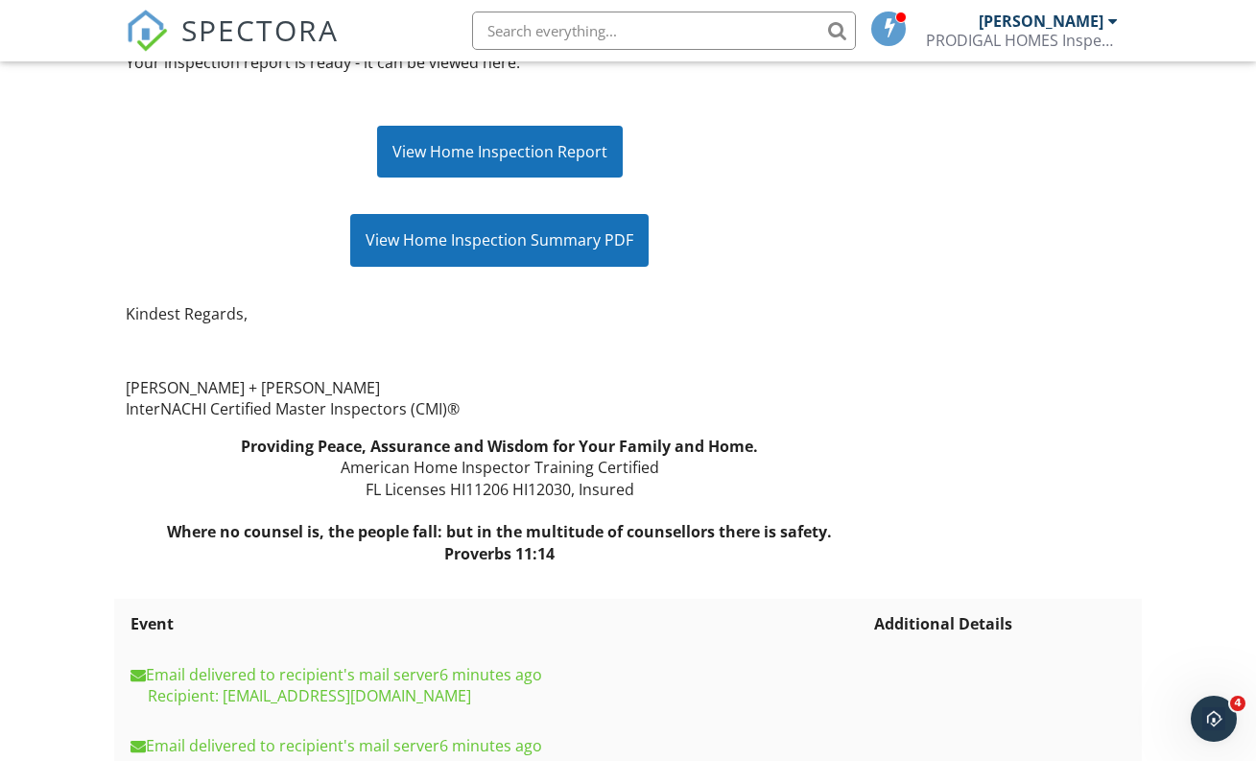
scroll to position [1614, 0]
